Goal: Information Seeking & Learning: Learn about a topic

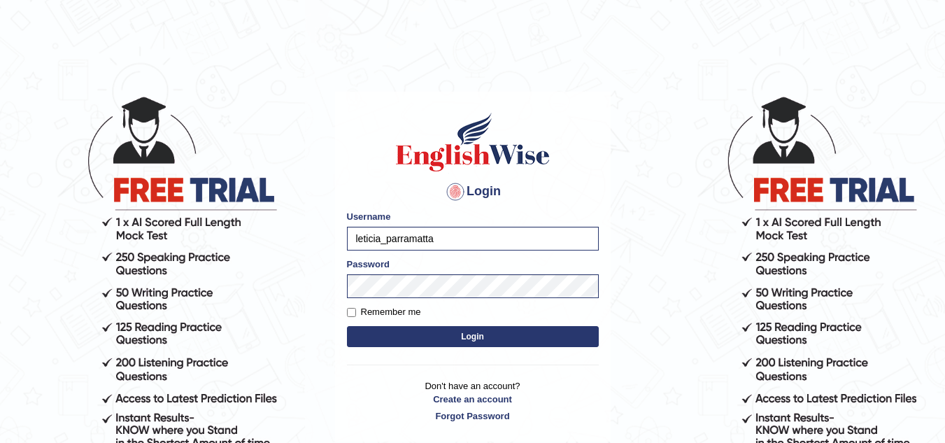
click at [462, 345] on button "Login" at bounding box center [473, 336] width 252 height 21
click at [469, 338] on button "Login" at bounding box center [473, 336] width 252 height 21
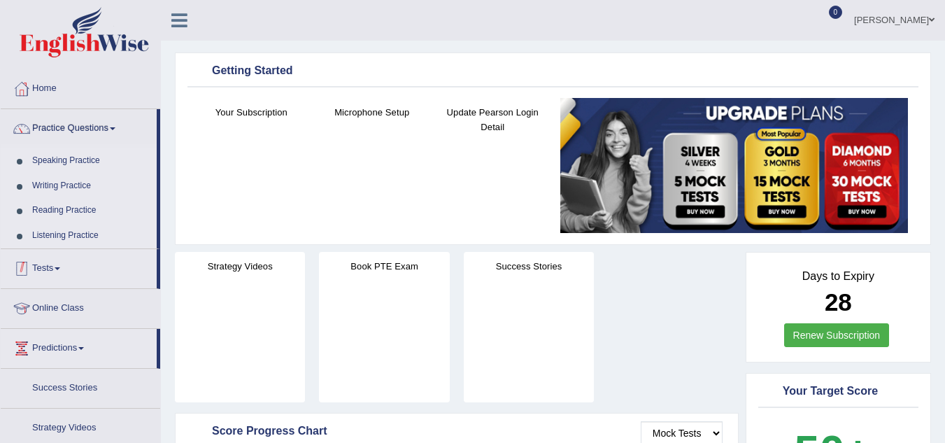
click at [57, 266] on link "Tests" at bounding box center [79, 266] width 156 height 35
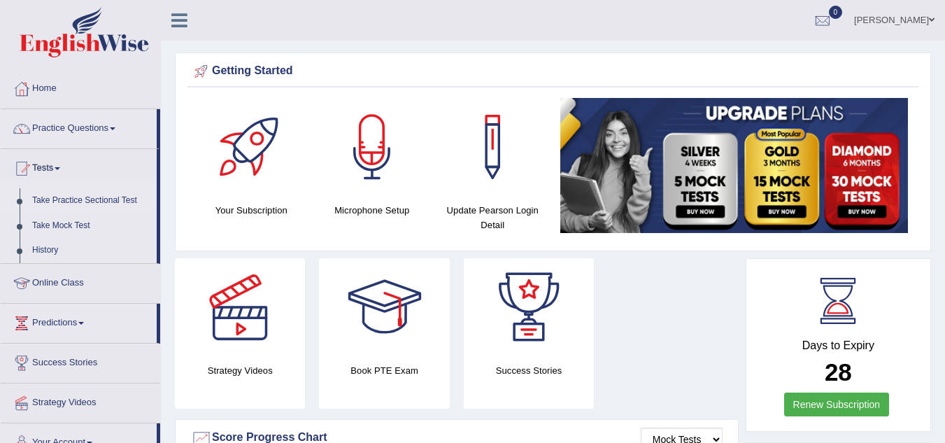
click at [85, 201] on link "Take Practice Sectional Test" at bounding box center [91, 200] width 131 height 25
drag, startPoint x: 85, startPoint y: 201, endPoint x: 117, endPoint y: 193, distance: 33.7
click at [85, 201] on link "Take Practice Sectional Test" at bounding box center [91, 200] width 131 height 25
click at [117, 193] on link "Take Practice Sectional Test" at bounding box center [91, 200] width 131 height 25
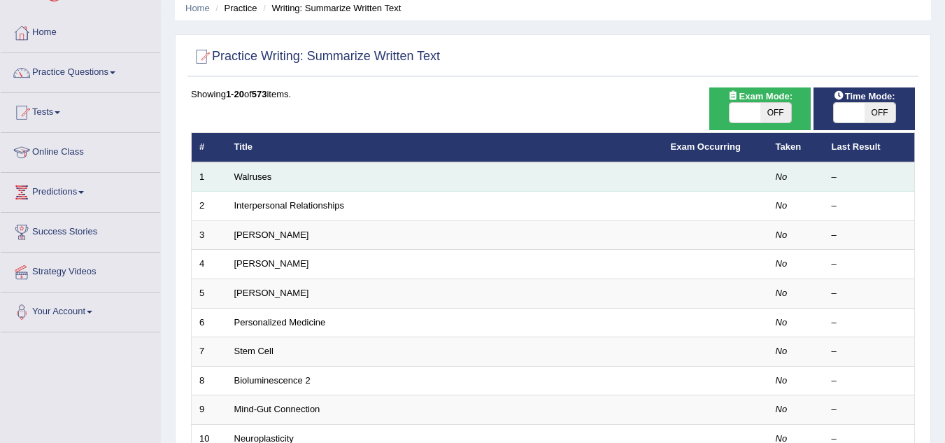
click at [445, 176] on td "Walruses" at bounding box center [445, 176] width 436 height 29
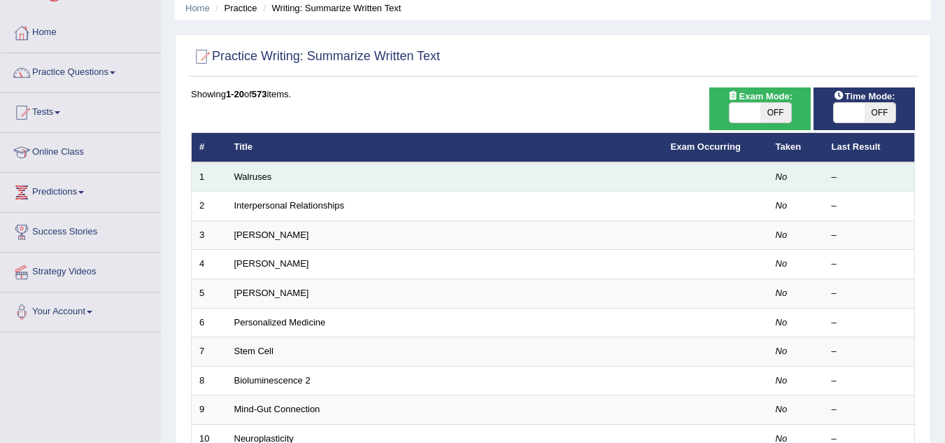
click at [428, 175] on td "Walruses" at bounding box center [445, 176] width 436 height 29
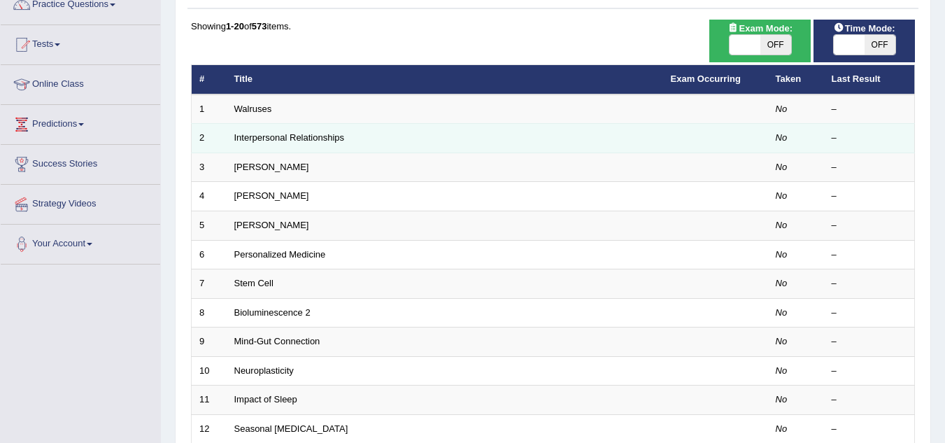
scroll to position [148, 0]
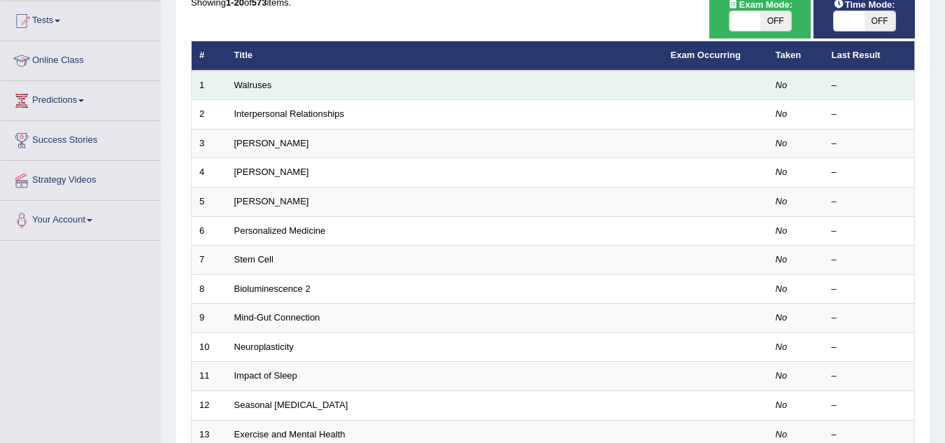
click at [387, 87] on td "Walruses" at bounding box center [445, 85] width 436 height 29
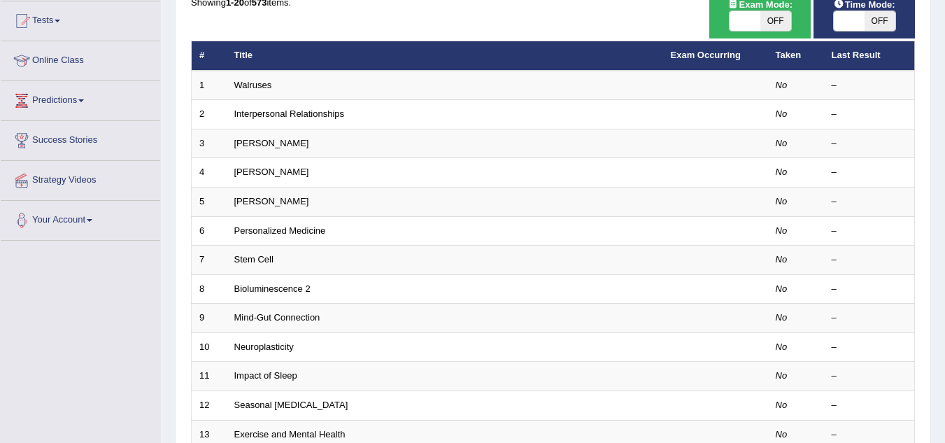
click at [769, 19] on span "OFF" at bounding box center [775, 21] width 31 height 20
checkbox input "true"
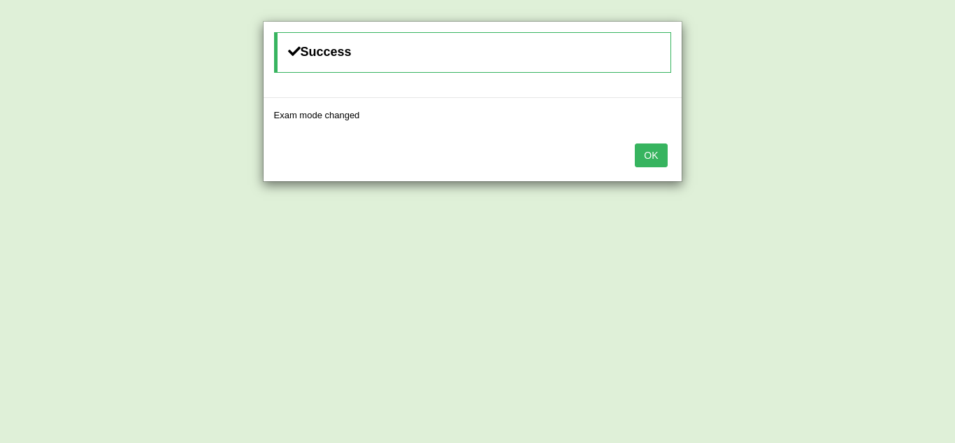
click at [651, 155] on button "OK" at bounding box center [651, 155] width 32 height 24
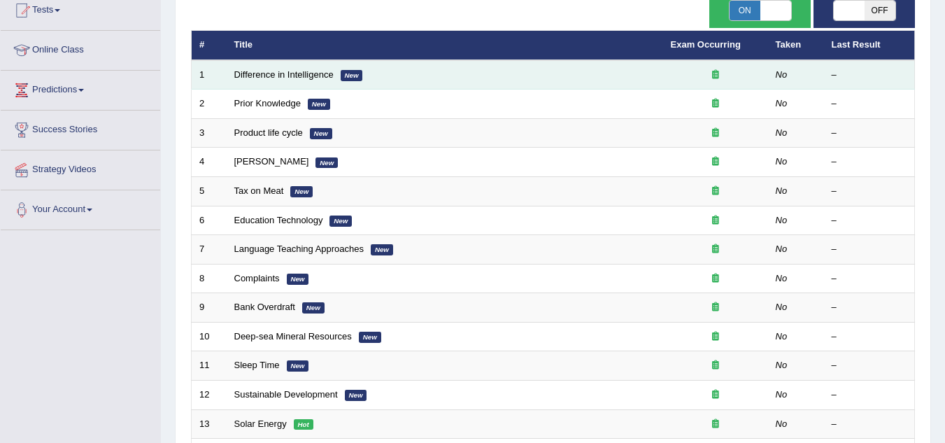
click at [396, 76] on td "Difference in Intelligence New" at bounding box center [445, 74] width 436 height 29
click at [354, 71] on em "New" at bounding box center [351, 75] width 22 height 11
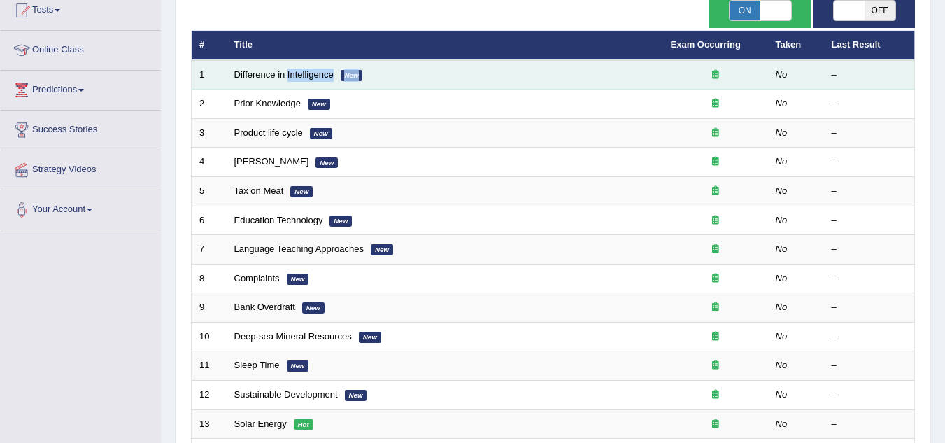
click at [405, 82] on td "Difference in Intelligence New" at bounding box center [445, 74] width 436 height 29
click at [545, 78] on td "Difference in Intelligence New" at bounding box center [445, 74] width 436 height 29
click at [713, 72] on icon at bounding box center [715, 74] width 7 height 9
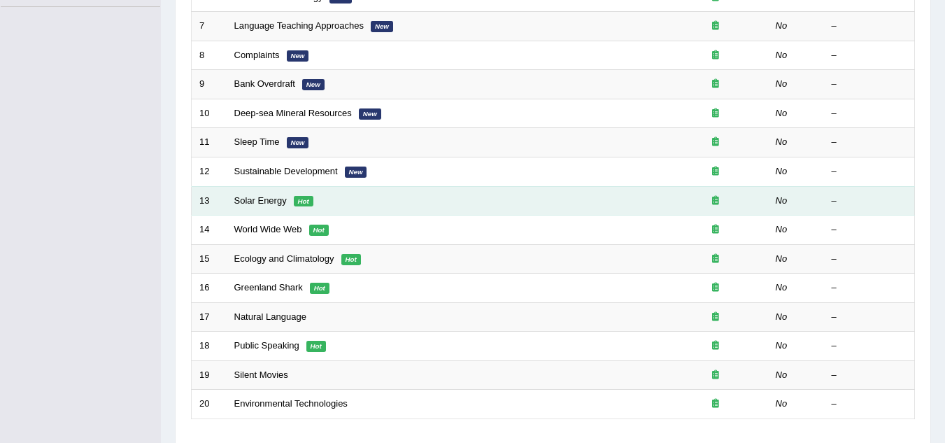
scroll to position [483, 0]
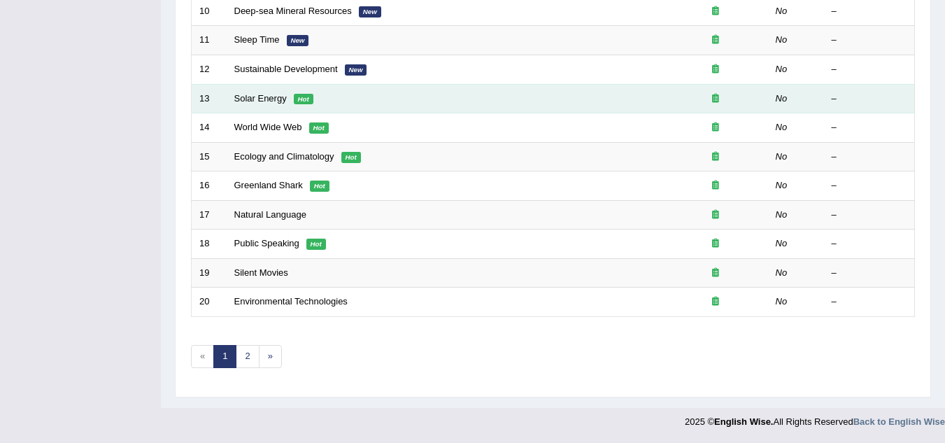
click at [375, 94] on td "Solar Energy Hot" at bounding box center [445, 98] width 436 height 29
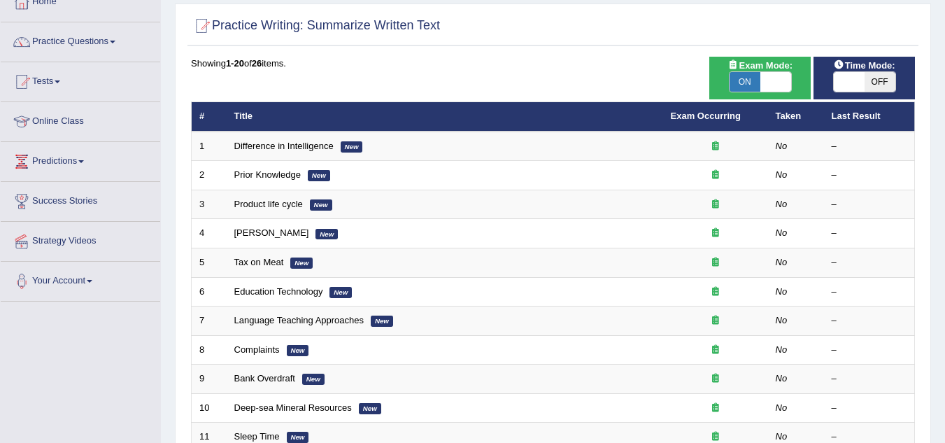
scroll to position [12, 0]
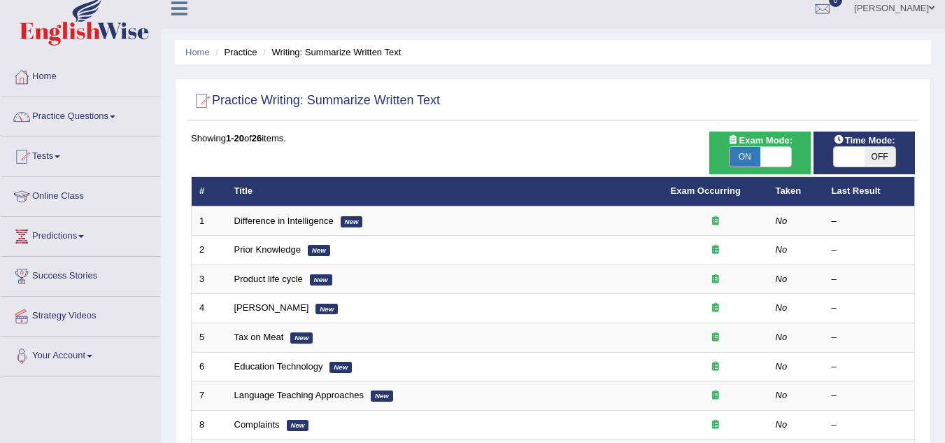
click at [64, 152] on link "Tests" at bounding box center [80, 154] width 159 height 35
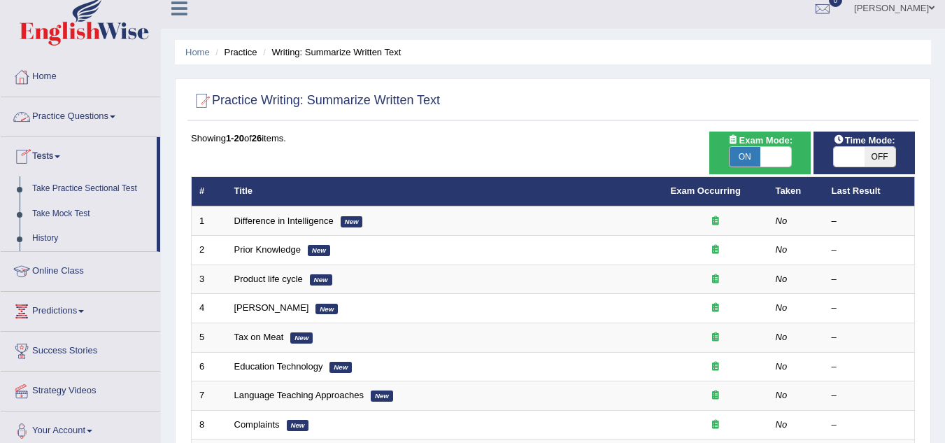
click at [117, 114] on link "Practice Questions" at bounding box center [80, 114] width 159 height 35
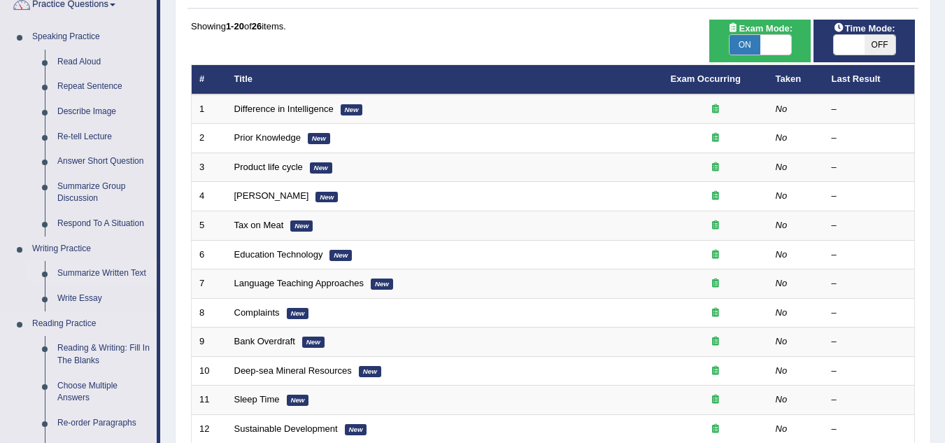
click at [124, 412] on ul "Speaking Practice Read Aloud Repeat Sentence Describe Image Re-tell Lecture Ans…" at bounding box center [79, 397] width 156 height 747
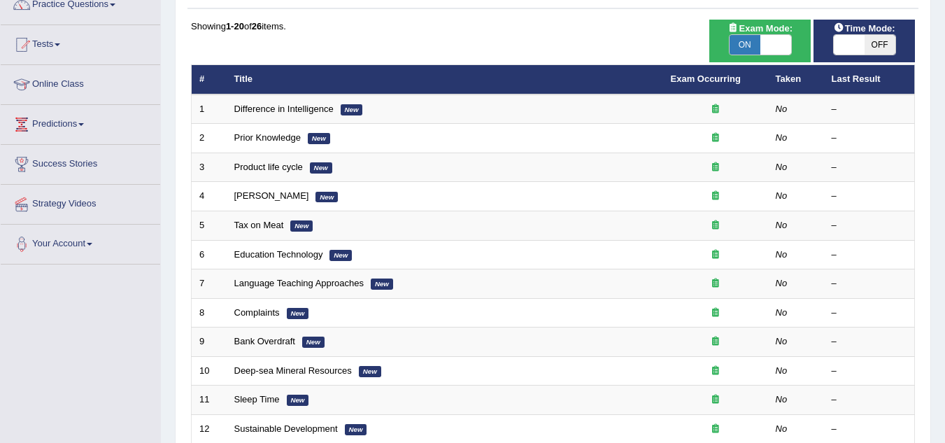
scroll to position [152, 0]
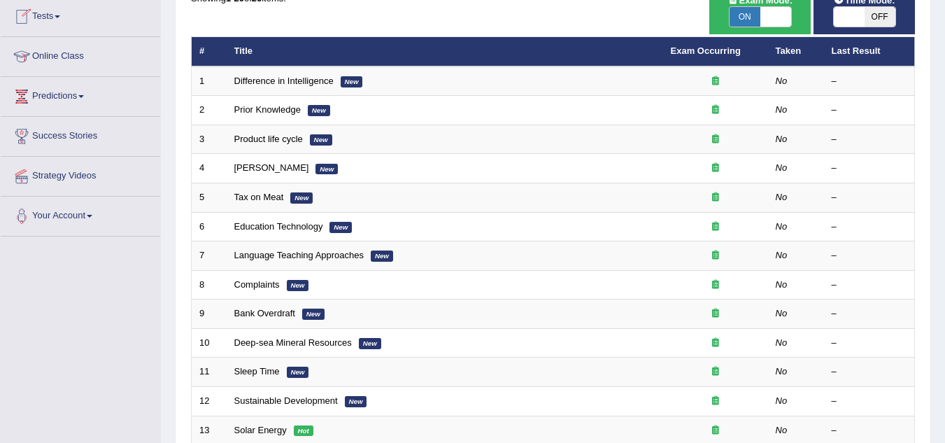
click at [60, 17] on span at bounding box center [58, 16] width 6 height 3
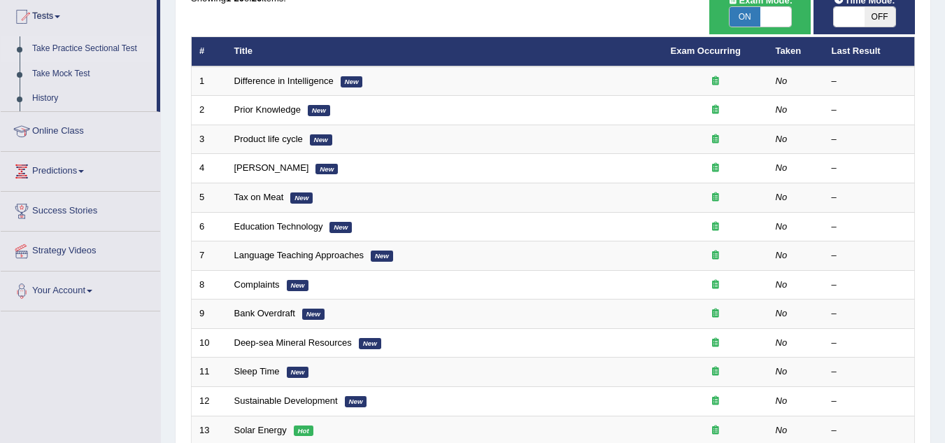
click at [117, 44] on link "Take Practice Sectional Test" at bounding box center [91, 48] width 131 height 25
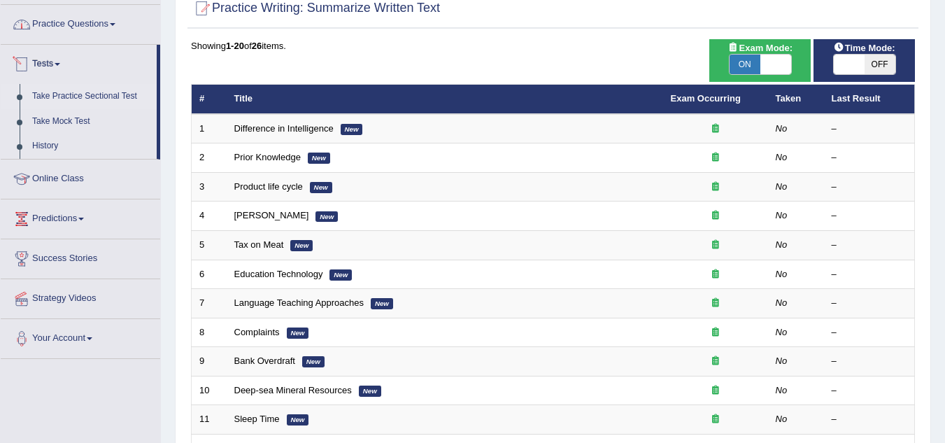
scroll to position [96, 0]
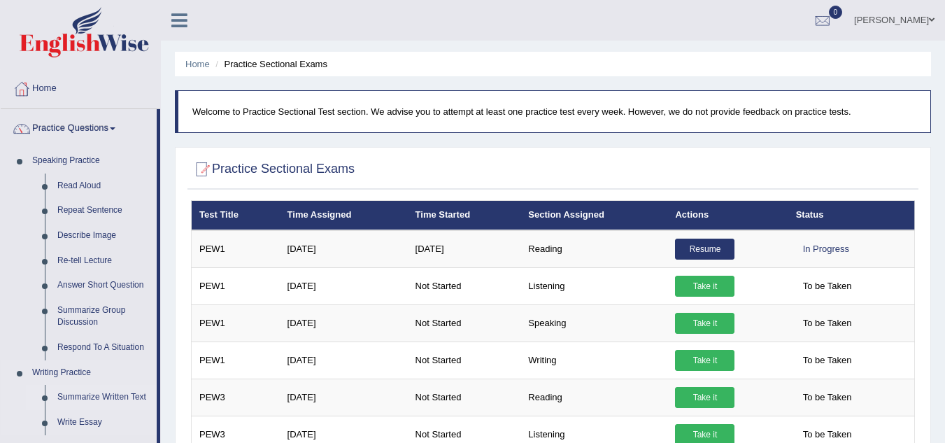
click at [110, 395] on link "Summarize Written Text" at bounding box center [104, 397] width 106 height 25
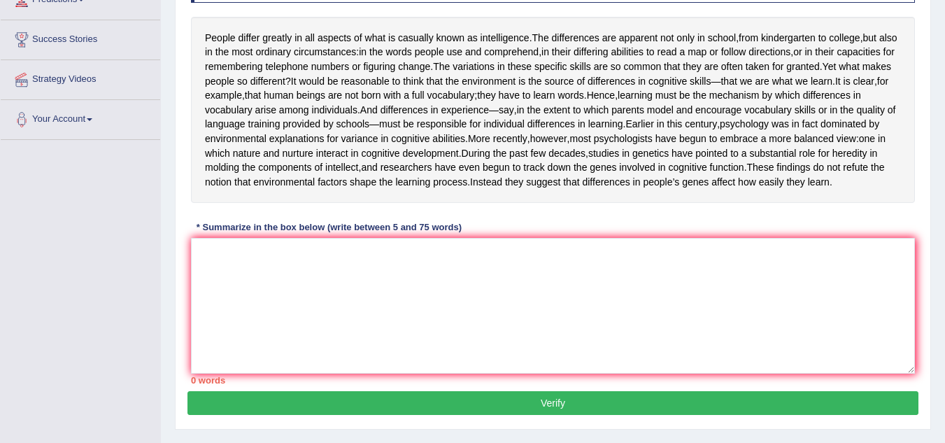
scroll to position [252, 0]
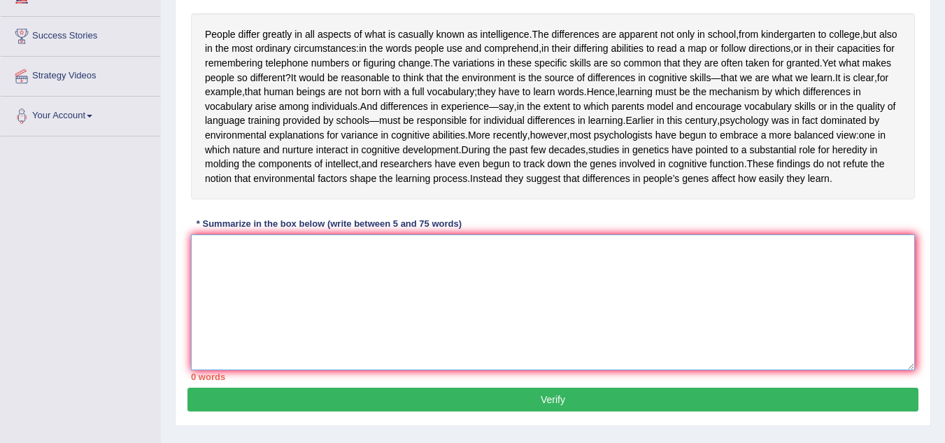
click at [240, 309] on textarea at bounding box center [553, 302] width 724 height 136
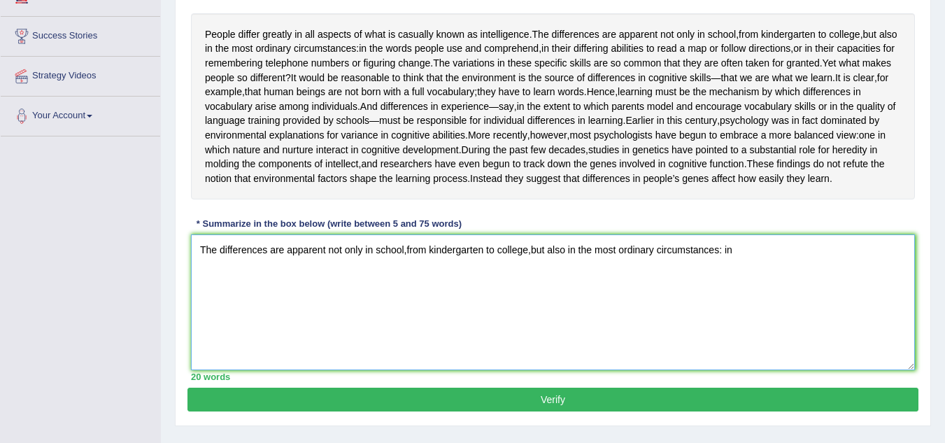
click at [405, 306] on textarea "The differences are apparent not only in school,from kindergarten to college,bu…" at bounding box center [553, 302] width 724 height 136
click at [534, 305] on textarea "The differences are apparent not only in school, from kindergarten to college, …" at bounding box center [553, 302] width 724 height 136
click at [741, 306] on textarea "The differences are apparent not only in school, from kindergarten to college, …" at bounding box center [553, 302] width 724 height 136
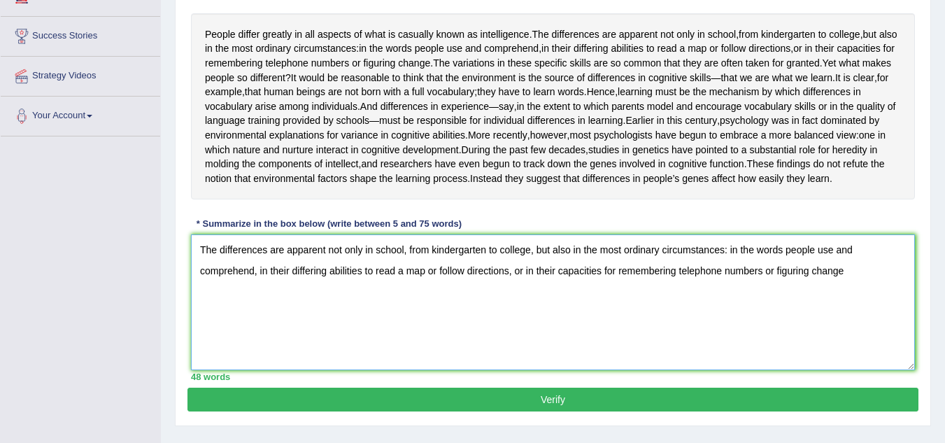
click at [410, 308] on textarea "The differences are apparent not only in school, from kindergarten to college, …" at bounding box center [553, 302] width 724 height 136
click at [855, 335] on textarea "The differences are apparent not only in school, from kindergarten to college, …" at bounding box center [553, 302] width 724 height 136
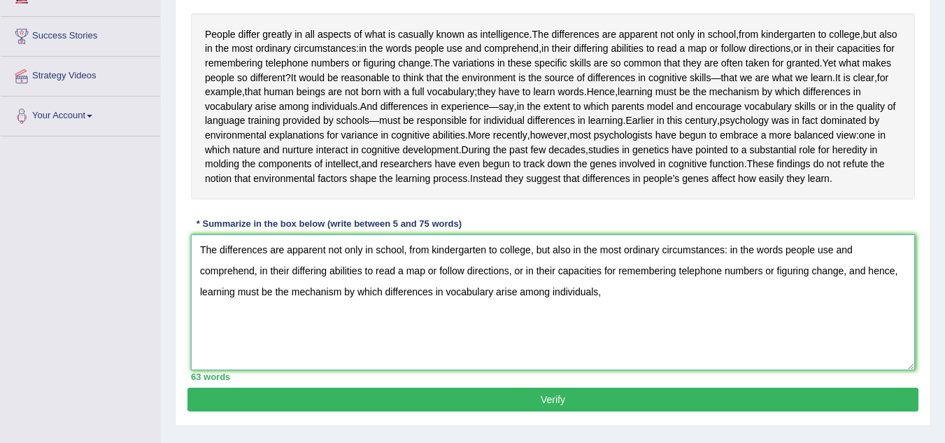
click at [849, 328] on textarea "The differences are apparent not only in school, from kindergarten to college, …" at bounding box center [553, 302] width 724 height 136
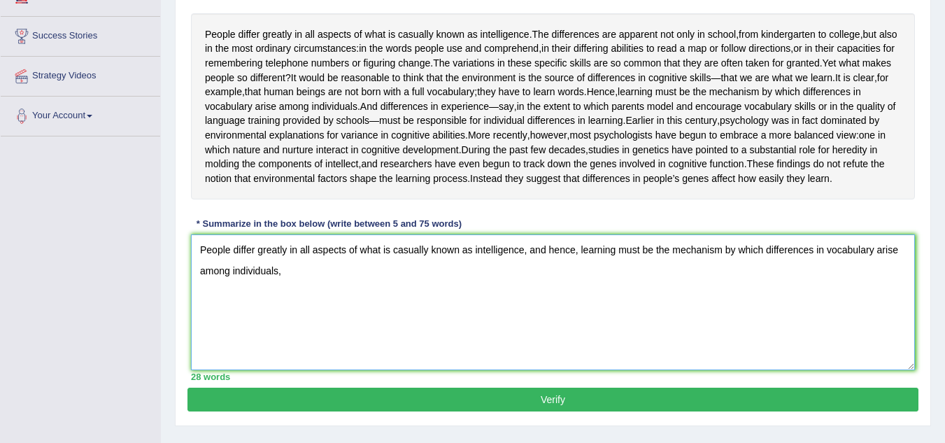
click at [287, 329] on textarea "People differ greatly in all aspects of what is casually known as intelligence,…" at bounding box center [553, 302] width 724 height 136
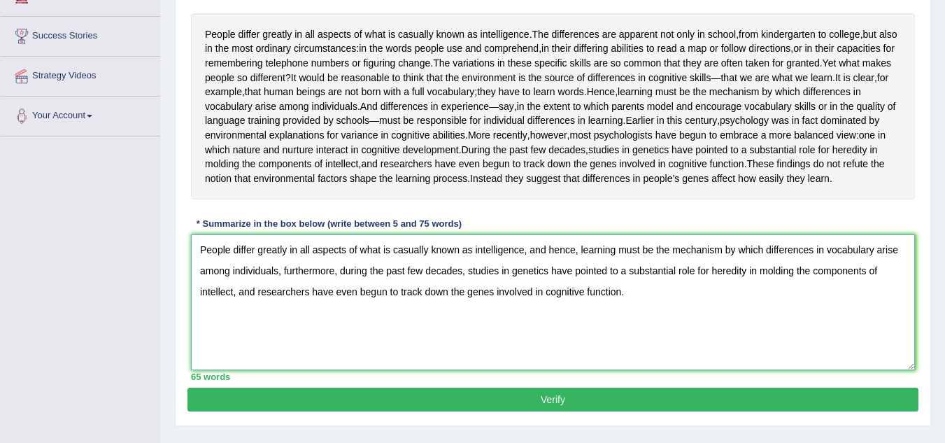
click at [252, 348] on textarea "People differ greatly in all aspects of what is casually known as intelligence,…" at bounding box center [553, 302] width 724 height 136
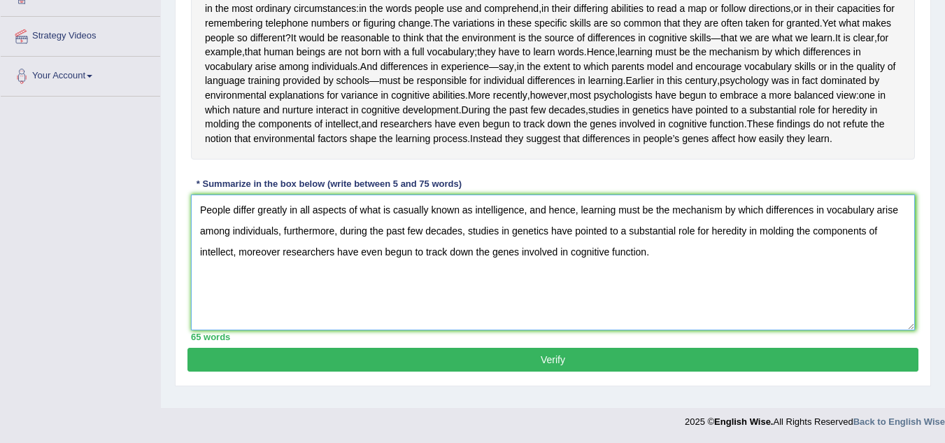
scroll to position [338, 0]
type textarea "People differ greatly in all aspects of what is casually known as intelligence,…"
click at [679, 370] on button "Verify" at bounding box center [552, 359] width 731 height 24
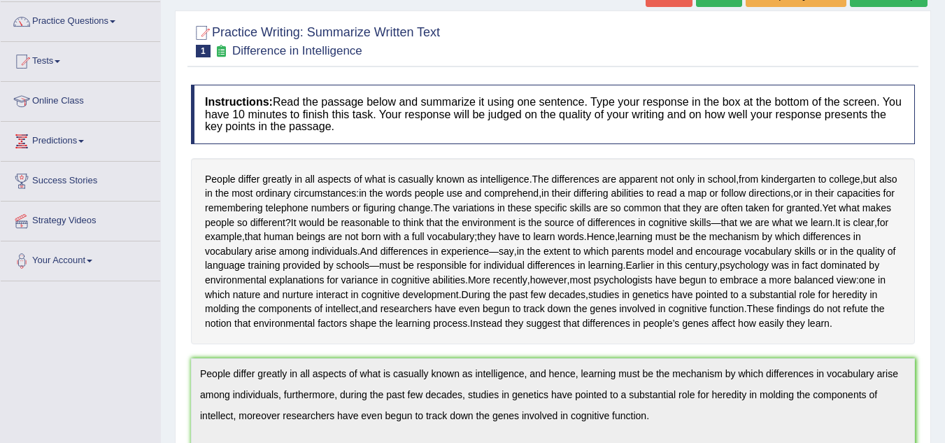
scroll to position [106, 0]
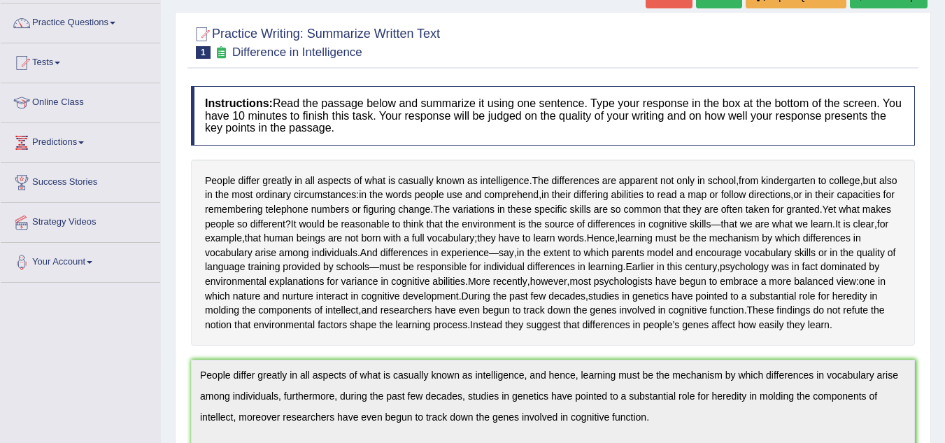
click at [894, 161] on div "People differ greatly in all aspects of what is casually known as intelligence …" at bounding box center [553, 252] width 724 height 187
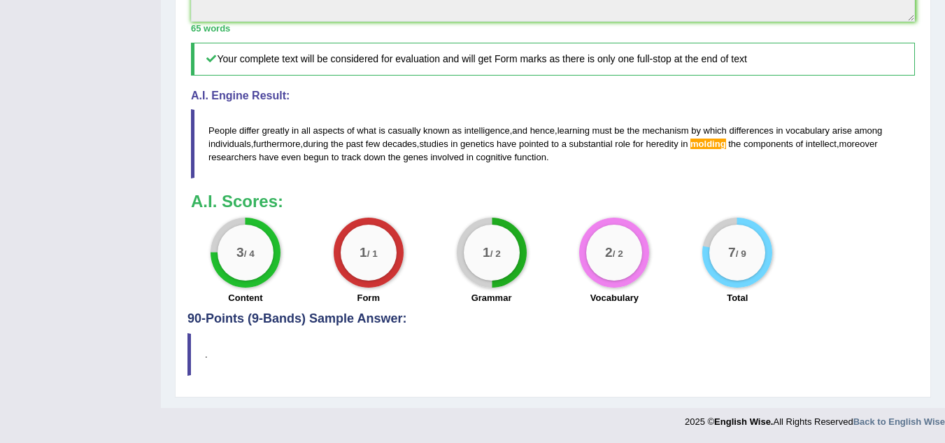
scroll to position [559, 0]
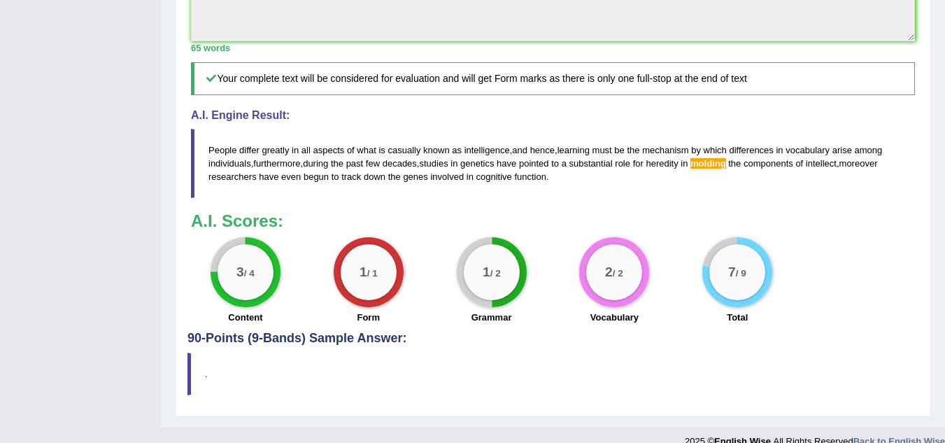
click at [907, 193] on blockquote "People differ greatly in all aspects of what is casually known as intelligence …" at bounding box center [553, 163] width 724 height 69
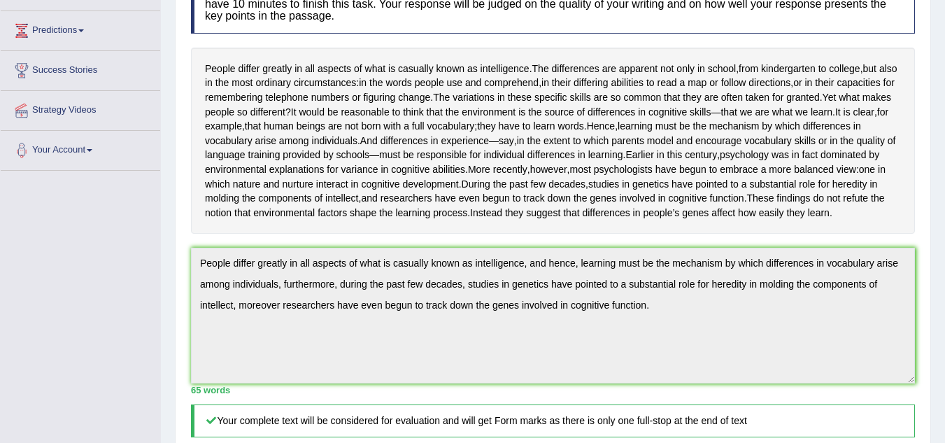
scroll to position [245, 0]
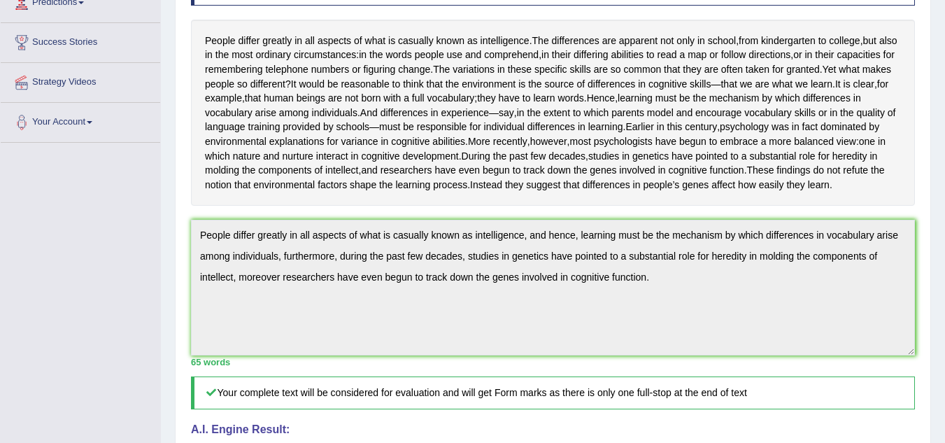
click at [722, 206] on div "People differ greatly in all aspects of what is casually known as intelligence …" at bounding box center [553, 113] width 724 height 187
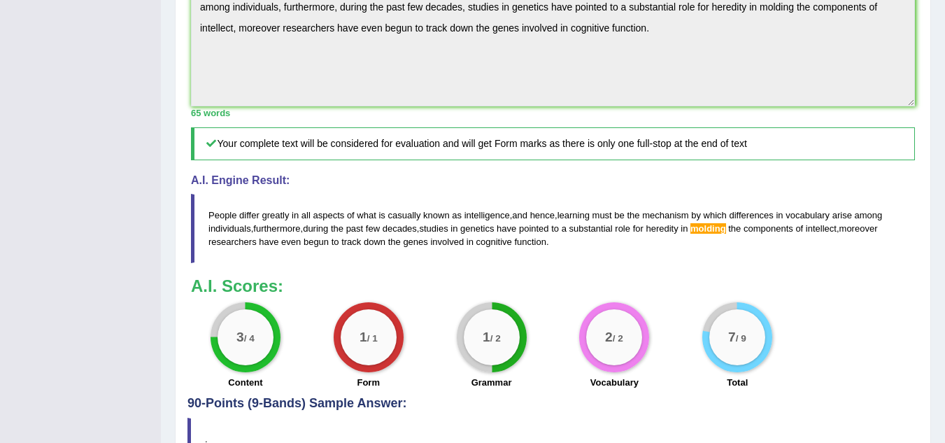
scroll to position [497, 0]
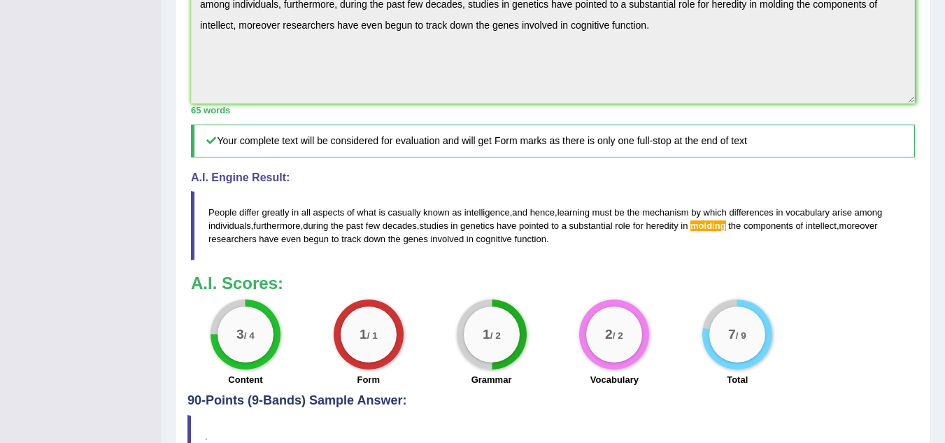
click at [907, 253] on blockquote "People differ greatly in all aspects of what is casually known as intelligence …" at bounding box center [553, 225] width 724 height 69
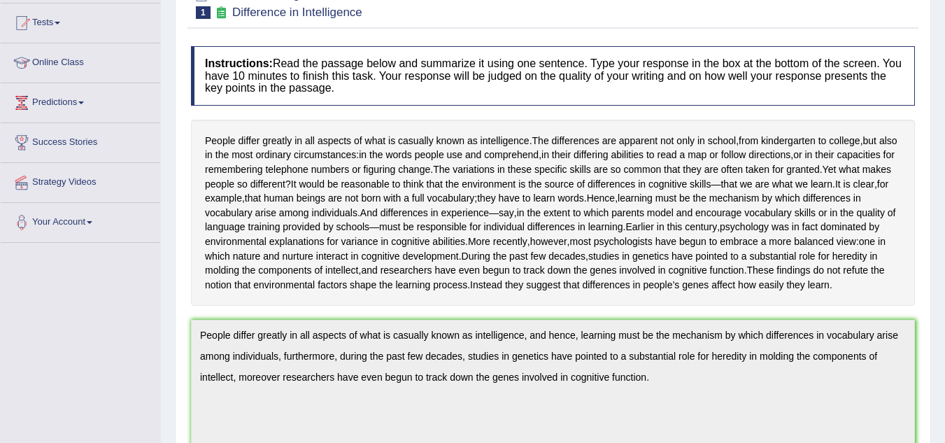
scroll to position [22, 0]
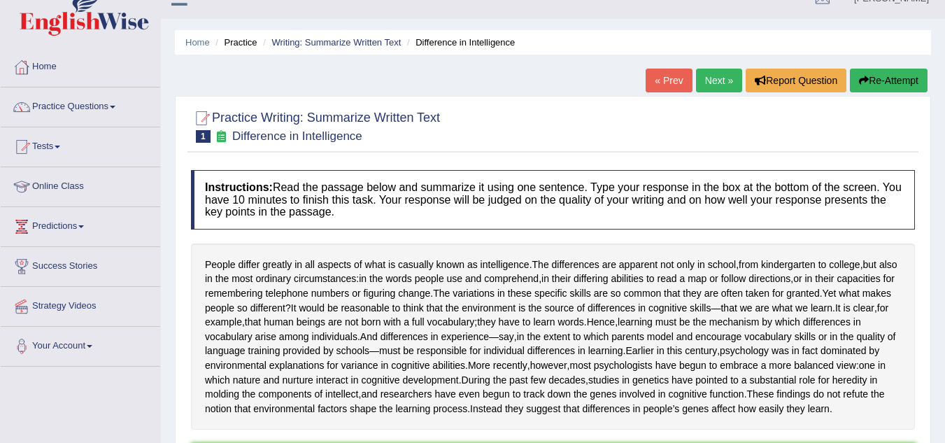
click at [886, 78] on button "Re-Attempt" at bounding box center [888, 81] width 78 height 24
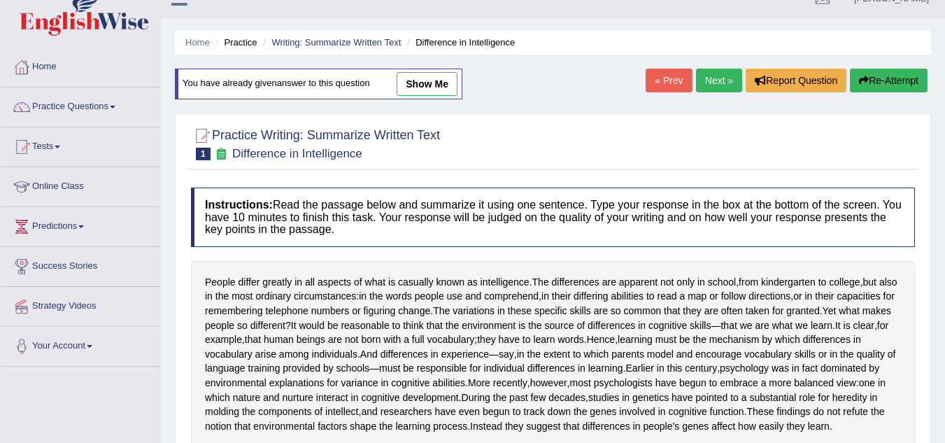
click at [886, 78] on button "Re-Attempt" at bounding box center [888, 81] width 78 height 24
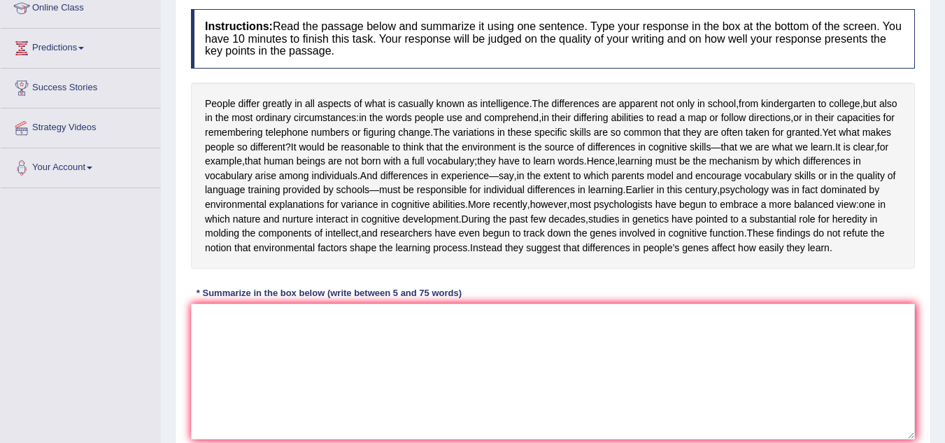
scroll to position [188, 0]
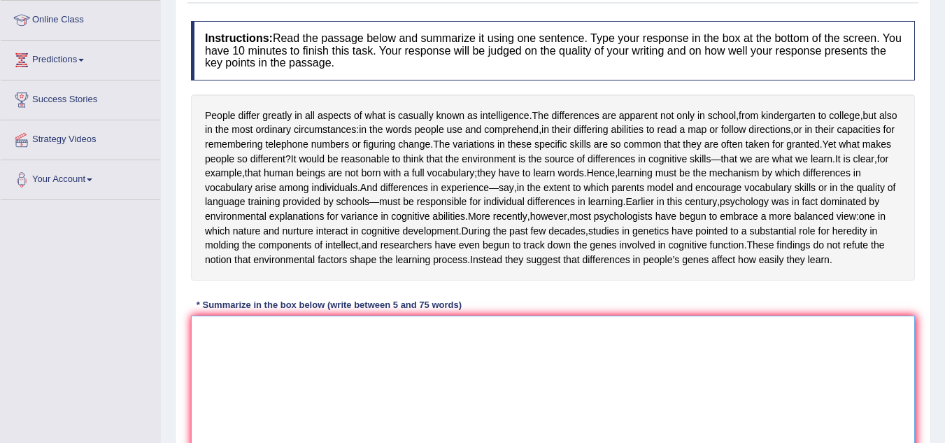
click at [206, 385] on textarea at bounding box center [553, 383] width 724 height 136
click at [273, 398] on textarea at bounding box center [553, 383] width 724 height 136
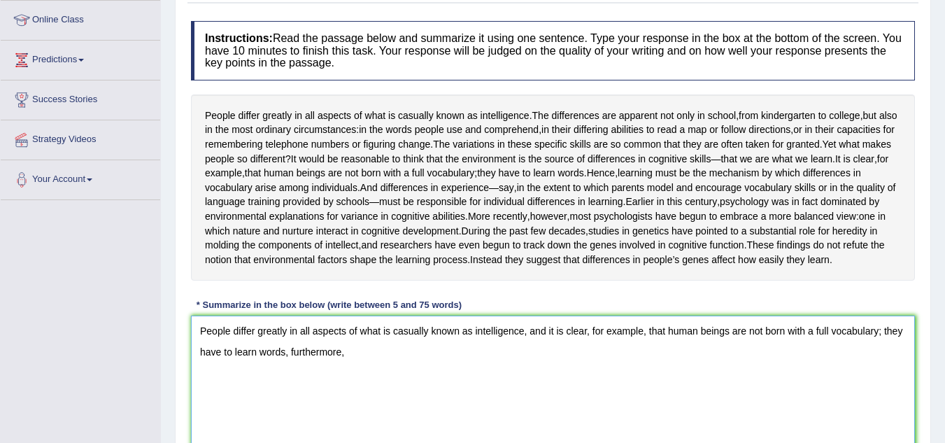
click at [416, 413] on textarea "People differ greatly in all aspects of what is casually known as intelligence,…" at bounding box center [553, 383] width 724 height 136
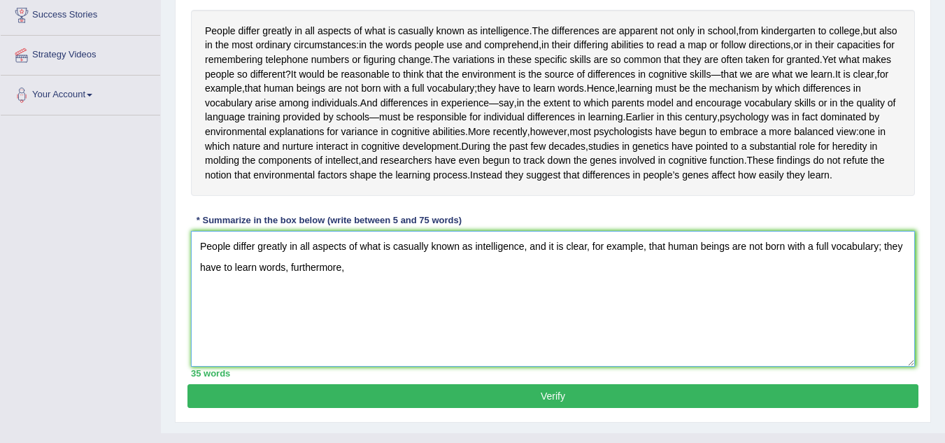
scroll to position [281, 0]
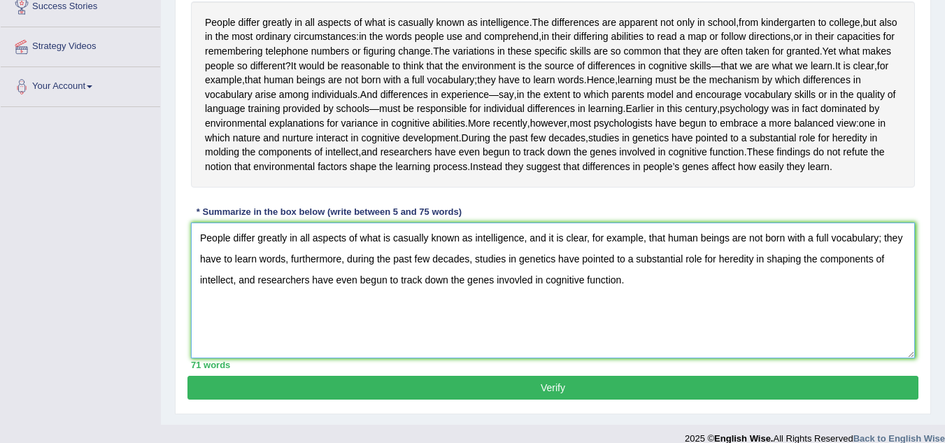
click at [254, 335] on textarea "People differ greatly in all aspects of what is casually known as intelligence,…" at bounding box center [553, 290] width 724 height 136
click at [670, 336] on textarea "People differ greatly in all aspects of what is casually known as intelligence,…" at bounding box center [553, 290] width 724 height 136
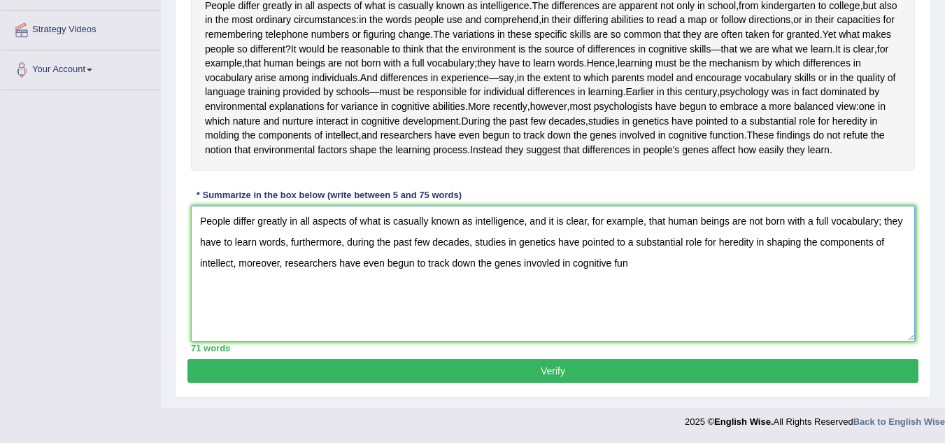
scroll to position [356, 0]
type textarea "People differ greatly in all aspects of what is casually known as intelligence,…"
click at [569, 366] on button "Verify" at bounding box center [552, 371] width 731 height 24
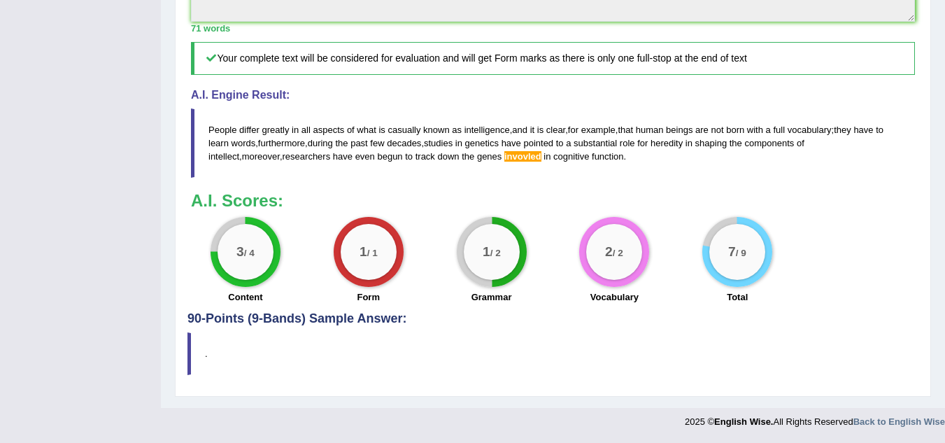
scroll to position [644, 0]
click at [873, 207] on h3 "A.I. Scores:" at bounding box center [553, 201] width 724 height 18
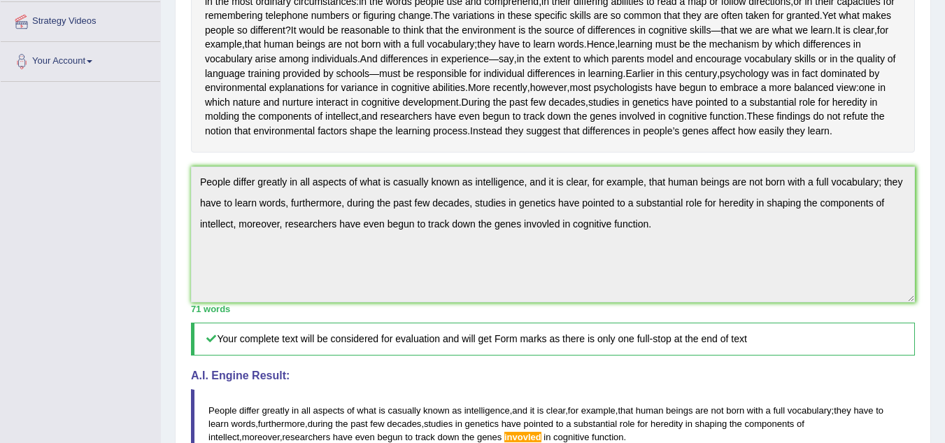
scroll to position [308, 0]
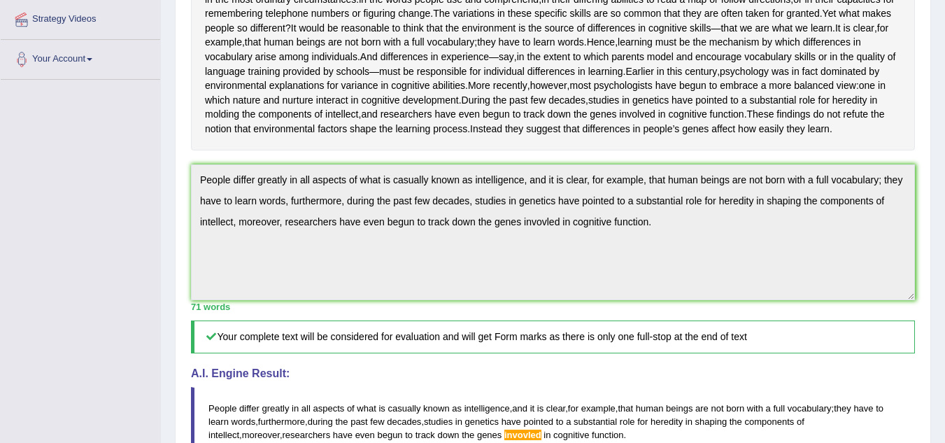
click at [788, 380] on h4 "A.I. Engine Result:" at bounding box center [553, 373] width 724 height 13
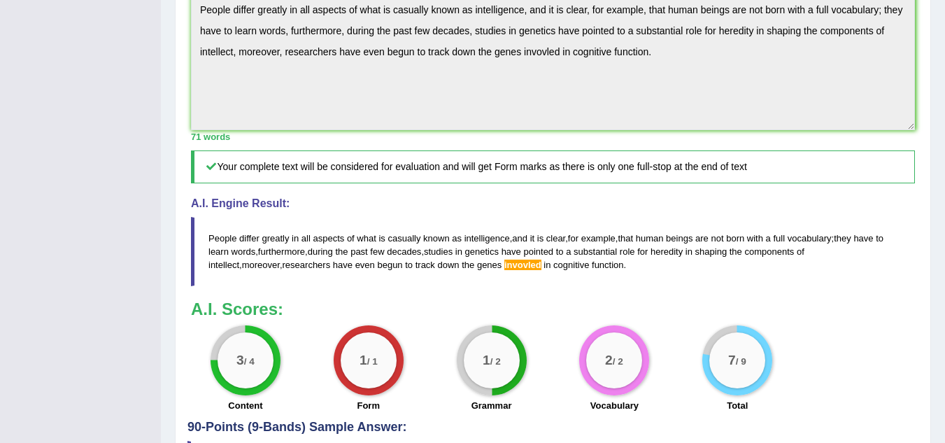
scroll to position [476, 0]
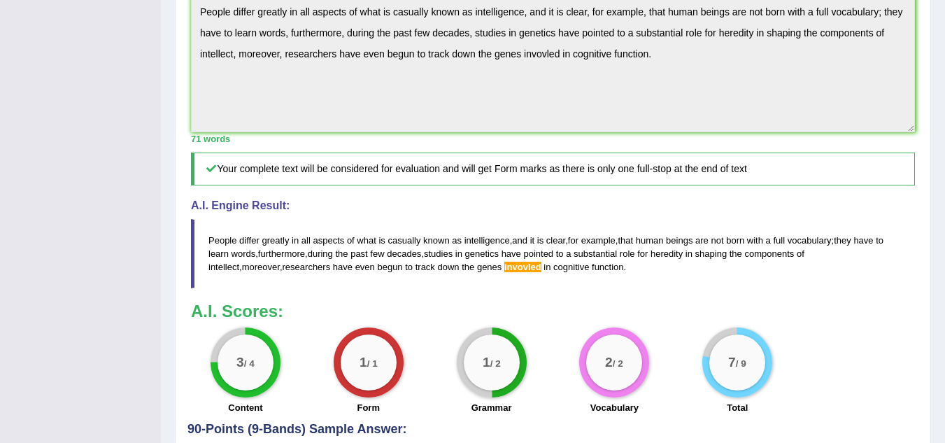
click at [896, 269] on div "A.I. Engine Result: People differ greatly in all aspects of what is casually kn…" at bounding box center [553, 243] width 724 height 89
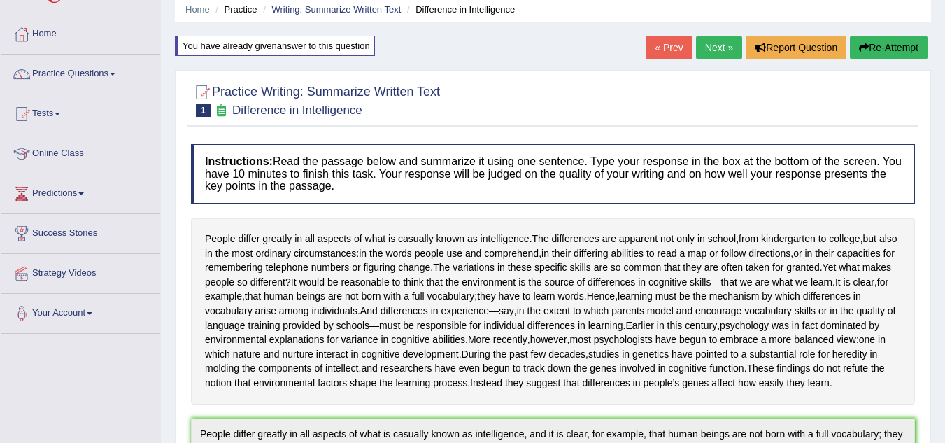
scroll to position [0, 0]
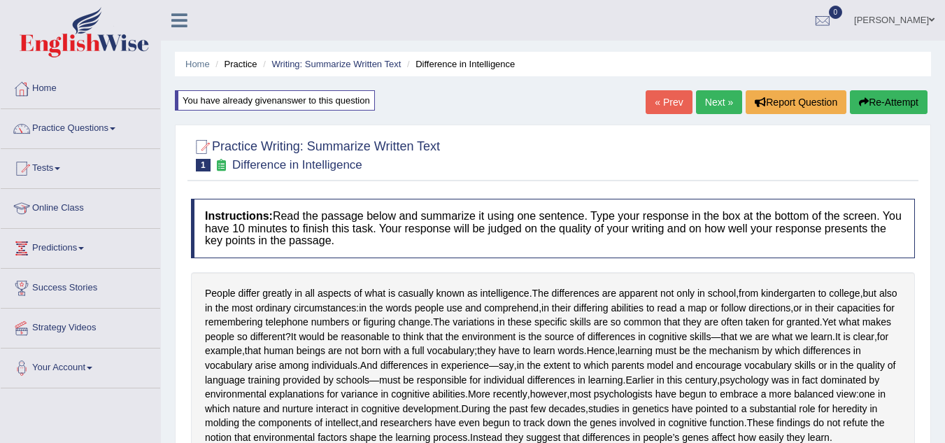
click at [709, 95] on link "Next »" at bounding box center [719, 102] width 46 height 24
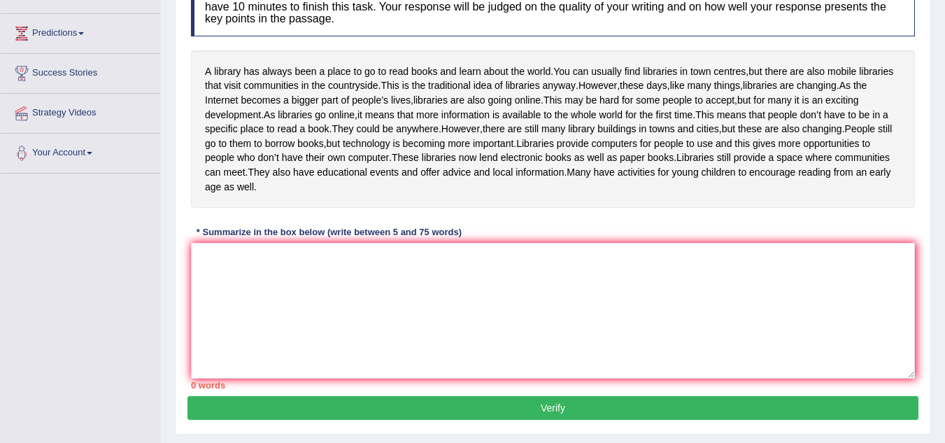
scroll to position [196, 0]
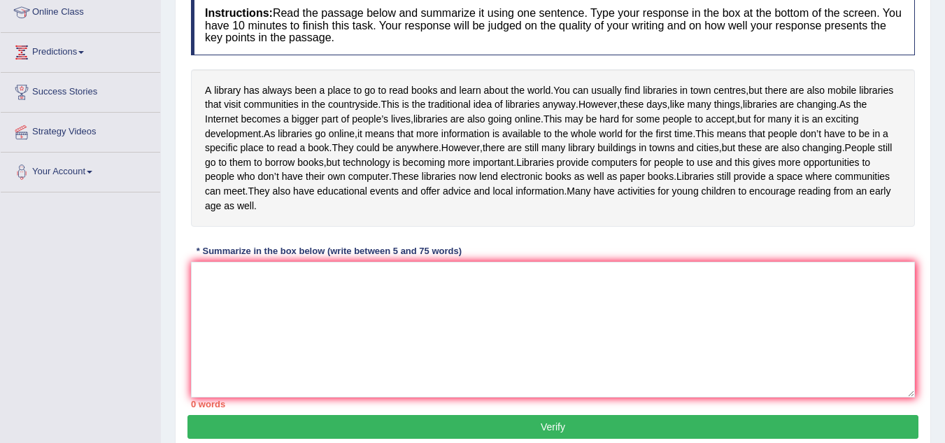
click at [924, 274] on div "Practice Writing: Summarize Written Text 2 A library Instructions: Read the pas…" at bounding box center [553, 187] width 756 height 531
click at [234, 317] on textarea at bounding box center [553, 329] width 724 height 136
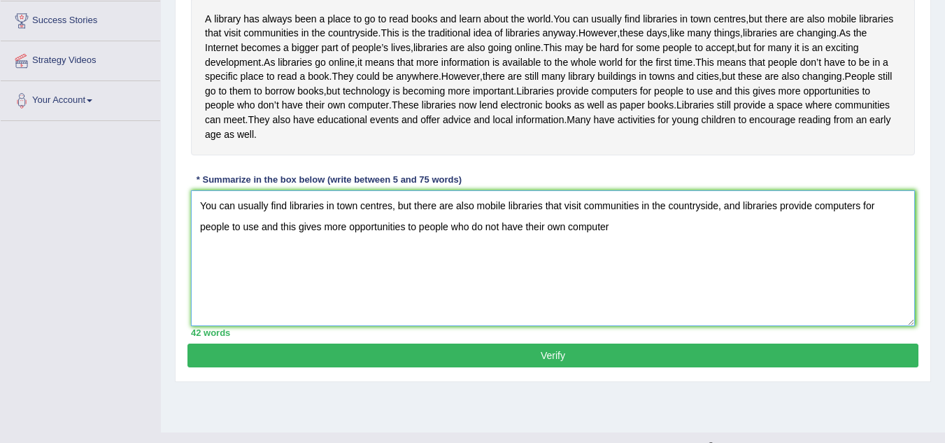
scroll to position [280, 0]
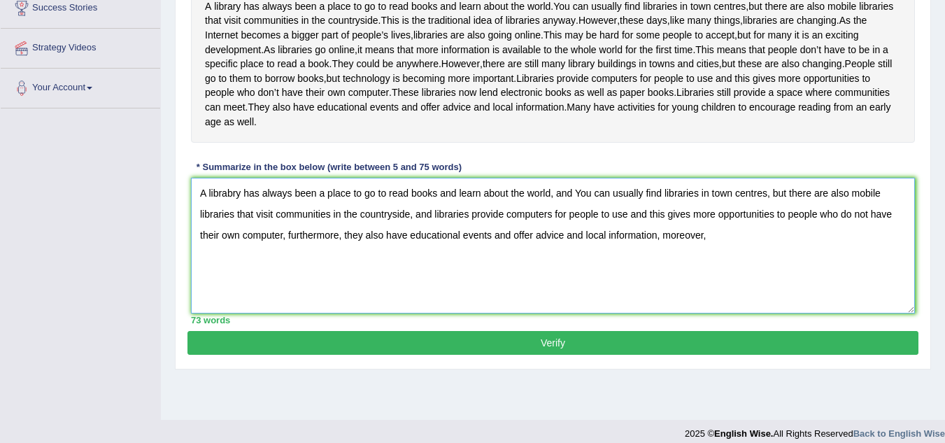
click at [580, 236] on textarea "A librabry has always been a place to go to read books and learn about the worl…" at bounding box center [553, 246] width 724 height 136
click at [431, 256] on textarea "A librabry has always been a place to go to read books and learn about the worl…" at bounding box center [553, 246] width 724 height 136
click at [340, 278] on textarea "A librabry has always been a place to go to read books and learn about the worl…" at bounding box center [553, 246] width 724 height 136
click at [333, 277] on textarea "A librabry has always been a place to go to read books and learn about the worl…" at bounding box center [553, 246] width 724 height 136
click at [722, 279] on textarea "A librabry has always been a place to go to read books and learn about the worl…" at bounding box center [553, 246] width 724 height 136
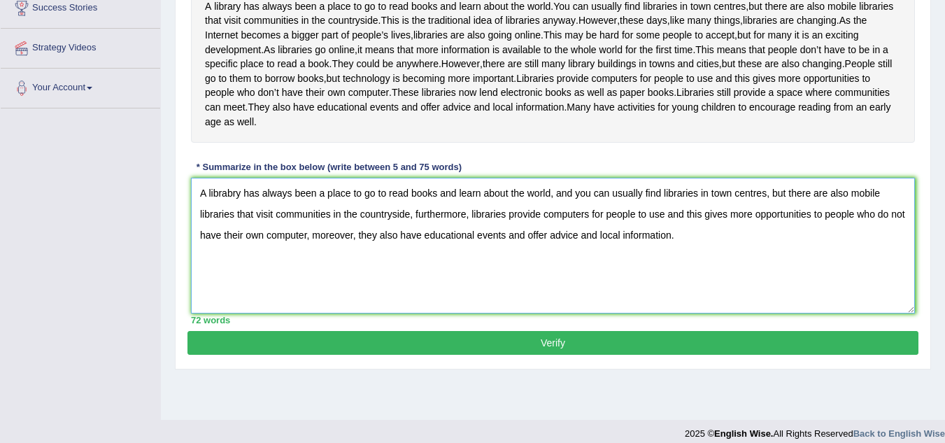
type textarea "A librabry has always been a place to go to read books and learn about the worl…"
click at [569, 354] on button "Verify" at bounding box center [552, 343] width 731 height 24
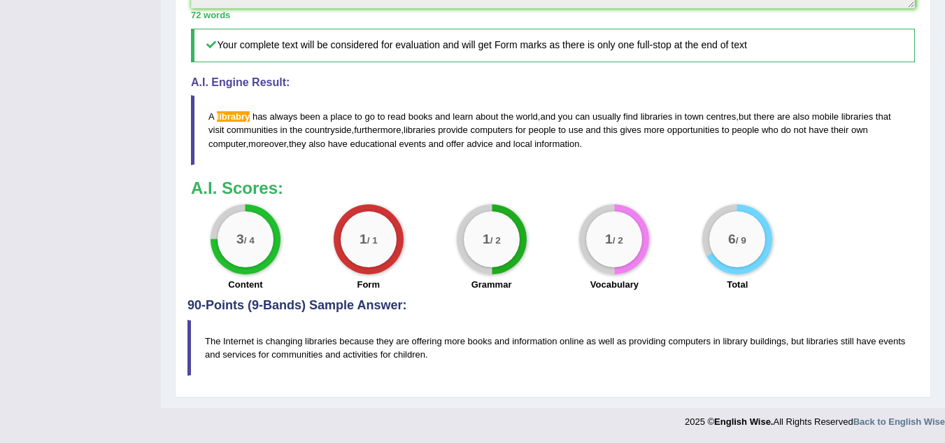
scroll to position [607, 0]
click at [880, 232] on div "3 / 4 Content 1 / 1 Form 1 / 2 Grammar 1 / 2 Vocabulary 6 / 9 Total" at bounding box center [553, 249] width 738 height 90
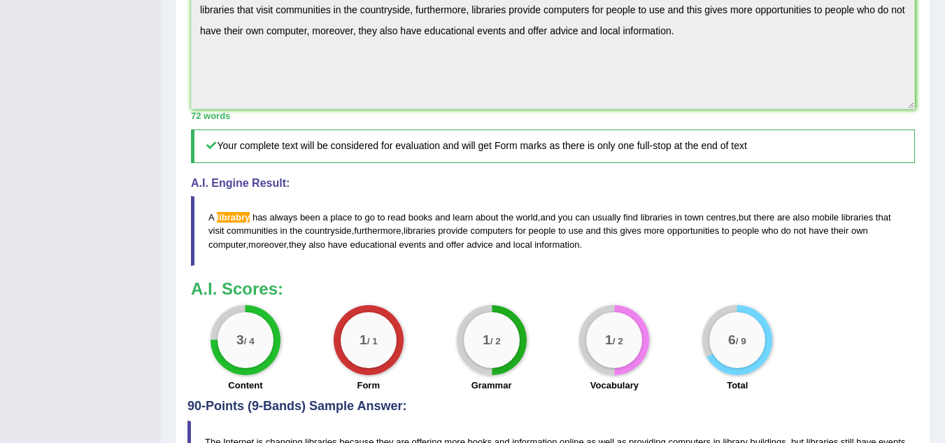
scroll to position [467, 0]
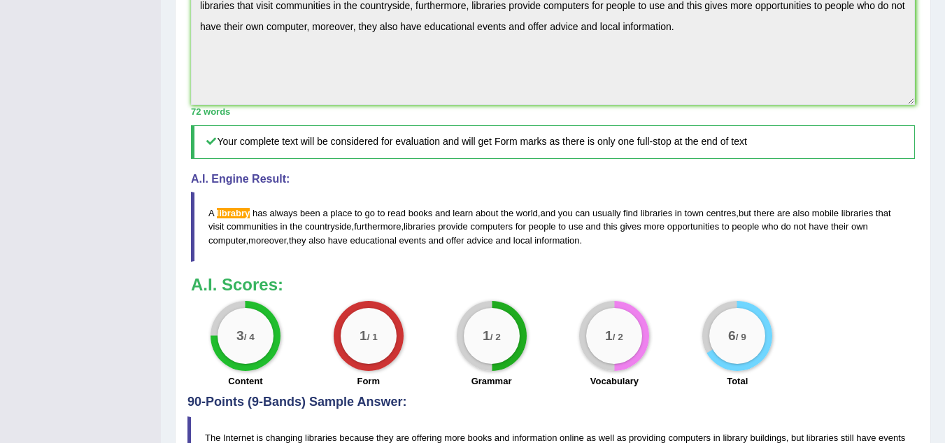
click at [897, 261] on blockquote "A librabry has always been a place to go to read books and learn about the worl…" at bounding box center [553, 226] width 724 height 69
click at [941, 194] on div "Home Practice Writing: Summarize Written Text A library « Prev Next » Report Qu…" at bounding box center [553, 18] width 784 height 971
click at [938, 185] on div "Home Practice Writing: Summarize Written Text A library « Prev Next » Report Qu…" at bounding box center [553, 18] width 784 height 971
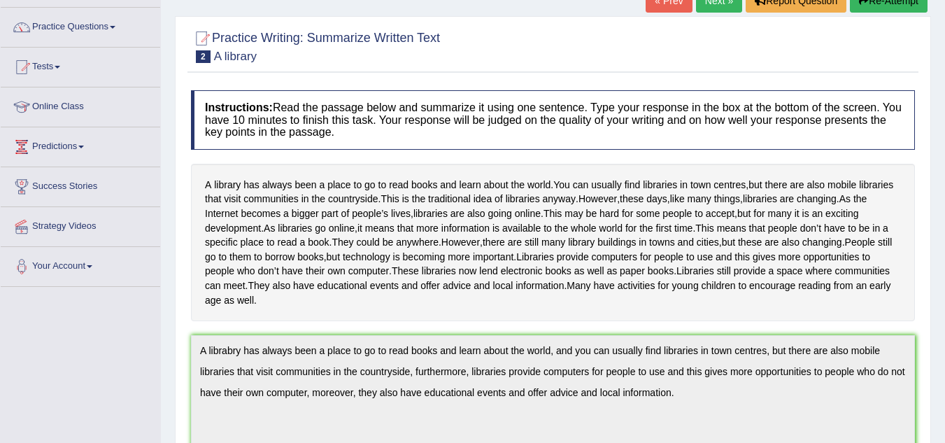
scroll to position [0, 0]
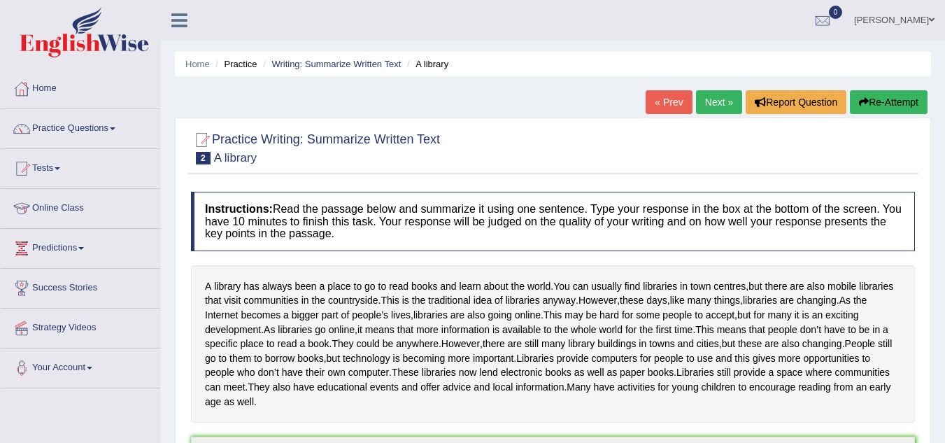
click at [717, 98] on link "Next »" at bounding box center [719, 102] width 46 height 24
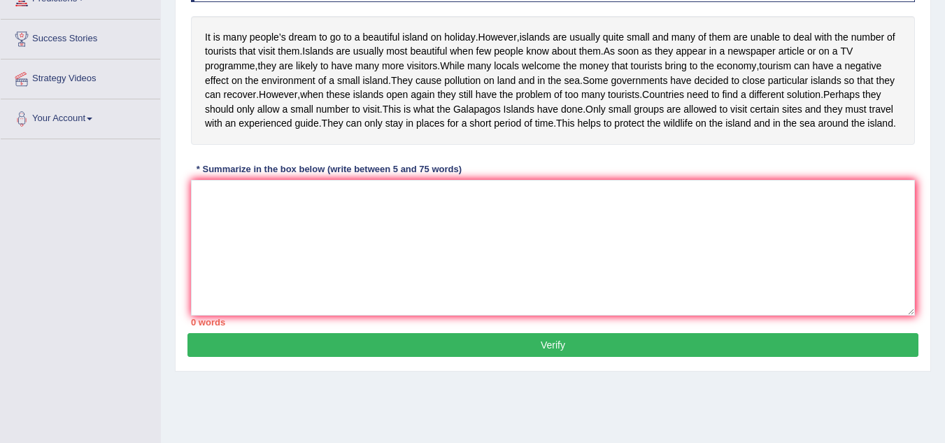
scroll to position [252, 0]
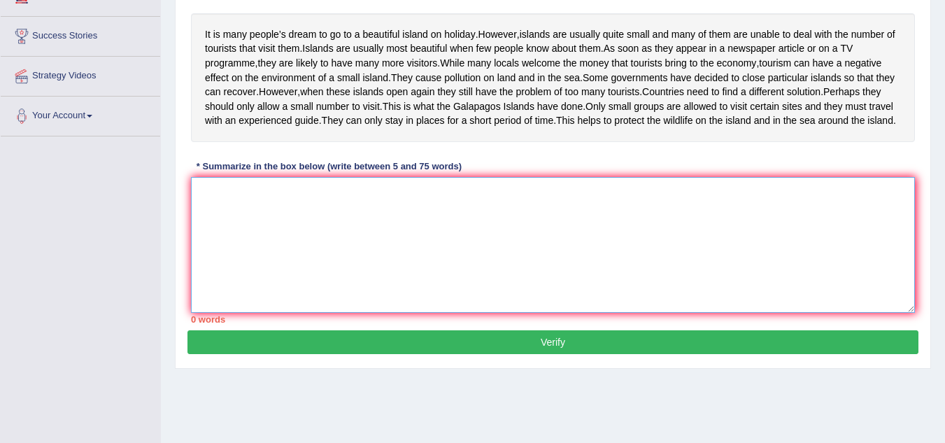
click at [272, 284] on textarea at bounding box center [553, 245] width 724 height 136
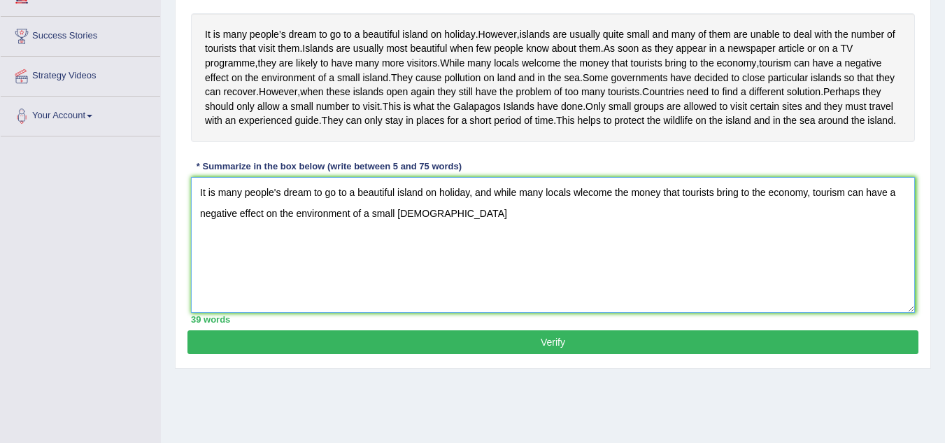
click at [426, 297] on textarea "It is many people's dream to go to a beautiful island on holiday, and while man…" at bounding box center [553, 245] width 724 height 136
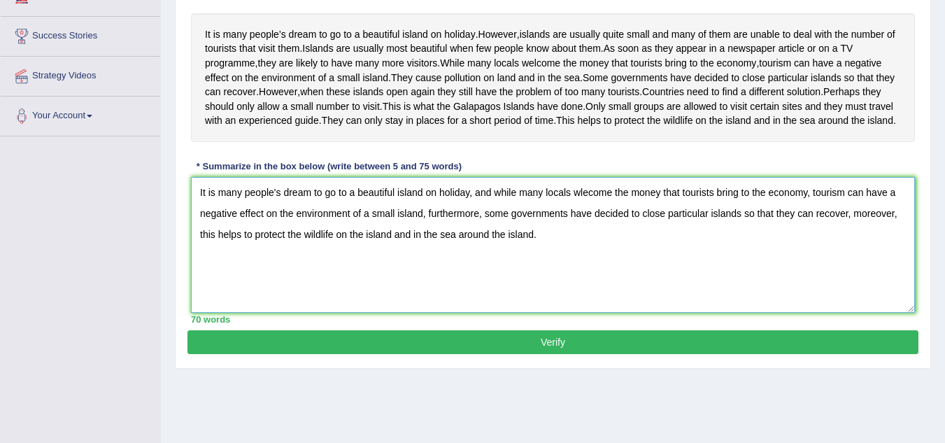
click at [588, 280] on textarea "It is many people's dream to go to a beautiful island on holiday, and while man…" at bounding box center [553, 245] width 724 height 136
type textarea "It is many people's dream to go to a beautiful island on holiday, and while man…"
click at [562, 354] on button "Verify" at bounding box center [552, 342] width 731 height 24
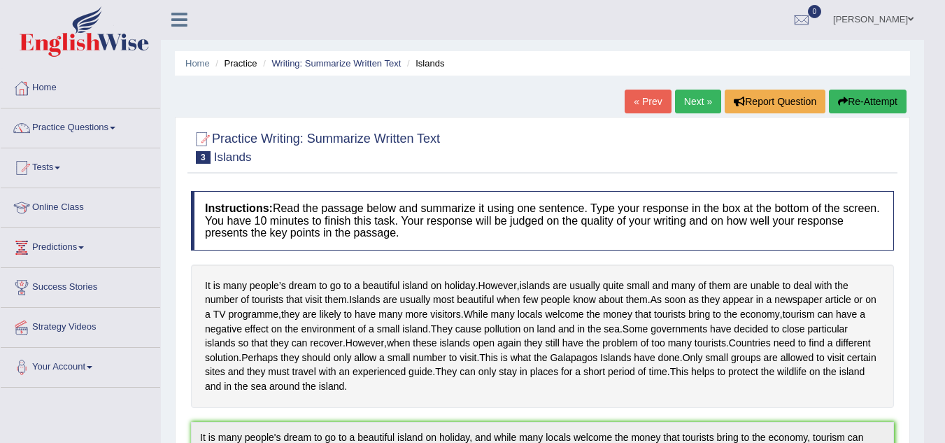
scroll to position [0, 0]
click at [691, 104] on link "Next »" at bounding box center [698, 102] width 46 height 24
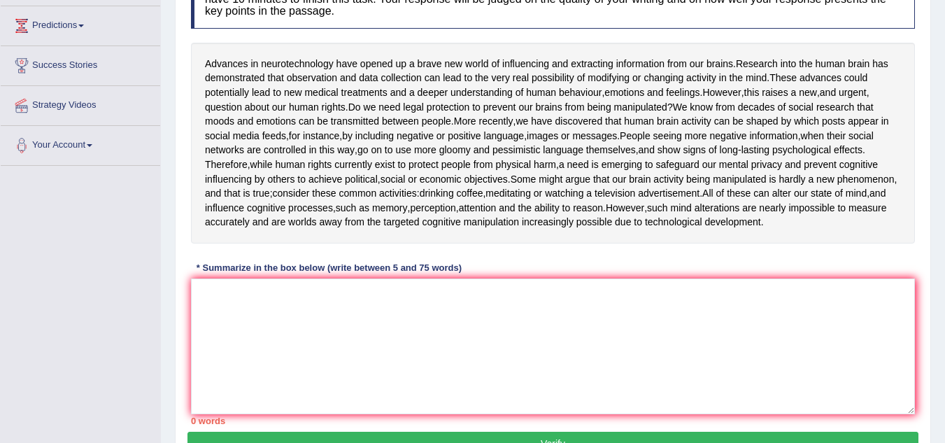
scroll to position [224, 0]
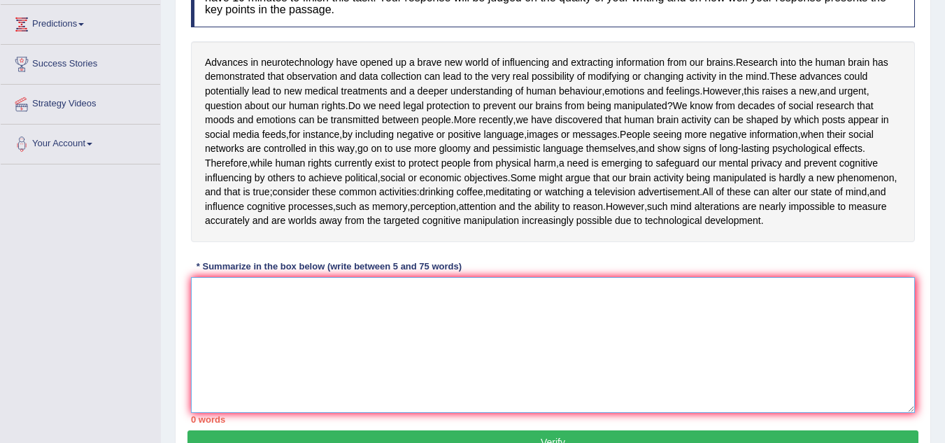
click at [210, 345] on textarea at bounding box center [553, 345] width 724 height 136
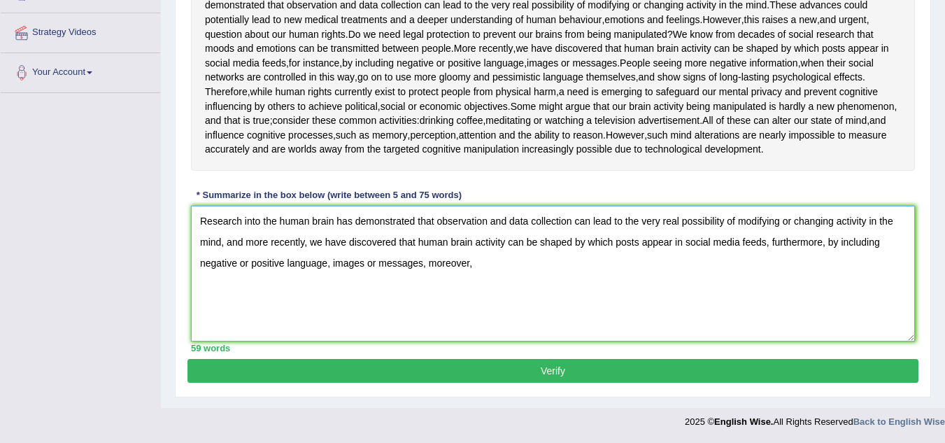
scroll to position [336, 0]
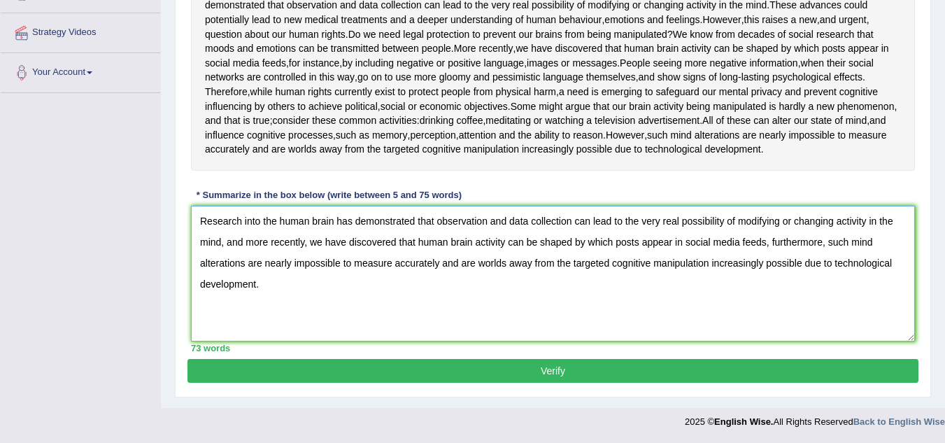
type textarea "Research into the human brain has demonstrated that observation and data collec…"
click at [756, 371] on button "Verify" at bounding box center [552, 371] width 731 height 24
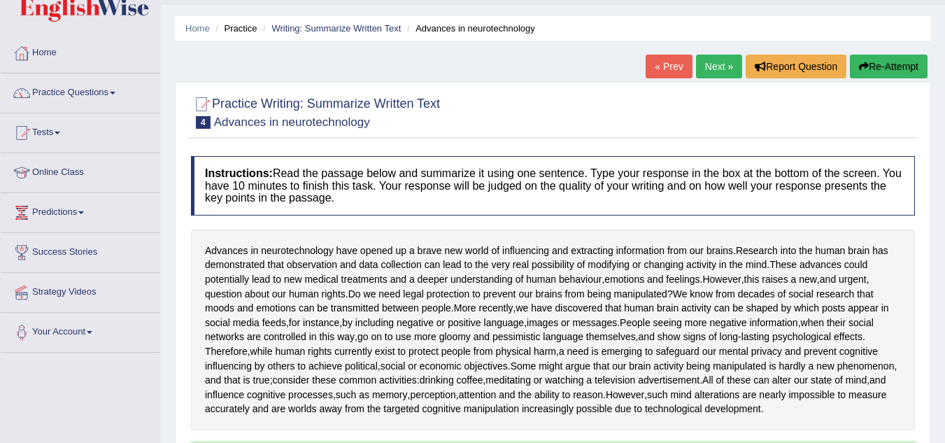
scroll to position [35, 0]
click at [715, 67] on link "Next »" at bounding box center [719, 67] width 46 height 24
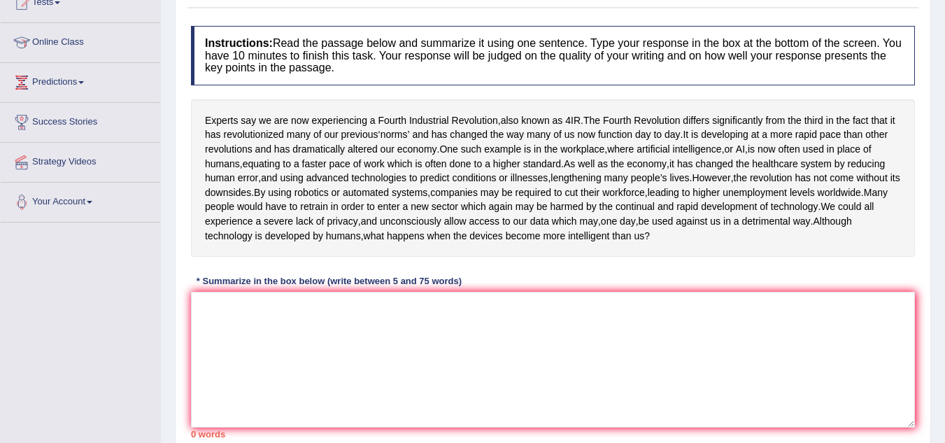
scroll to position [168, 0]
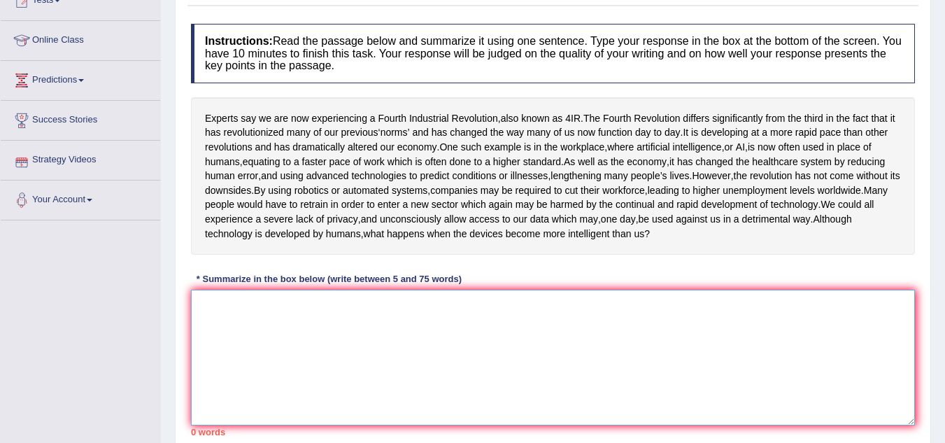
click at [206, 327] on textarea at bounding box center [553, 357] width 724 height 136
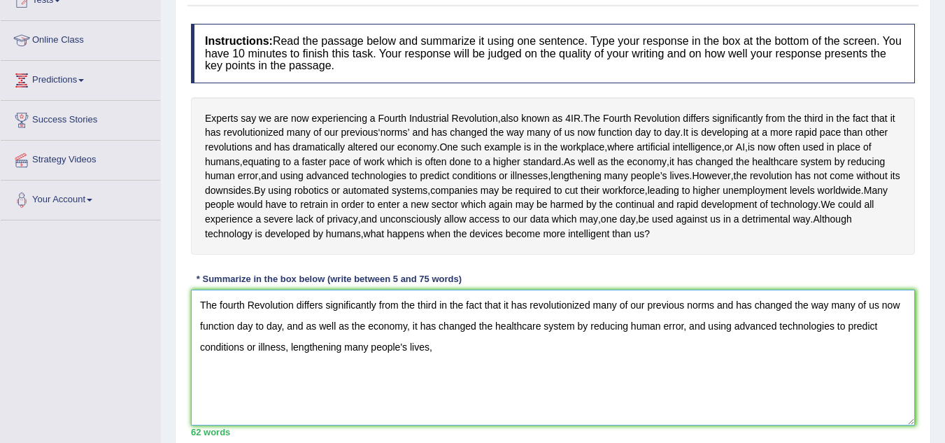
click at [222, 319] on textarea "The fourth Revolution differs significantly from the third in the fact that it …" at bounding box center [553, 357] width 724 height 136
click at [437, 361] on textarea "The Fourth Revolution differs significantly from the third in the fact that it …" at bounding box center [553, 357] width 724 height 136
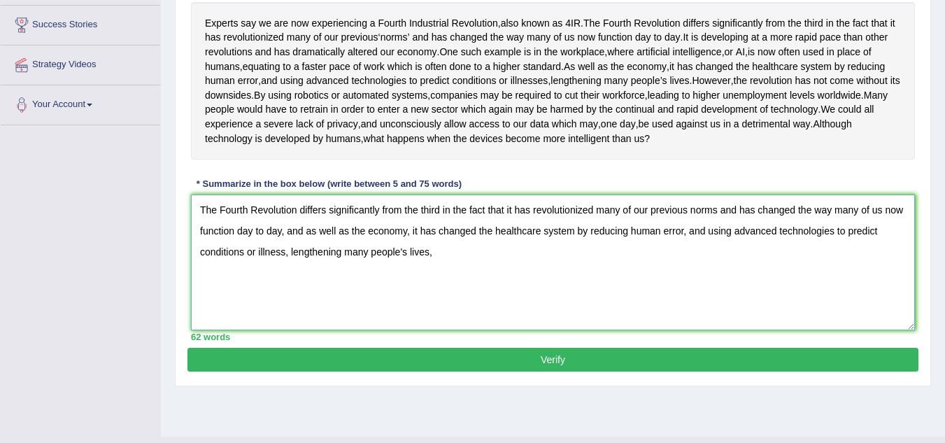
scroll to position [280, 0]
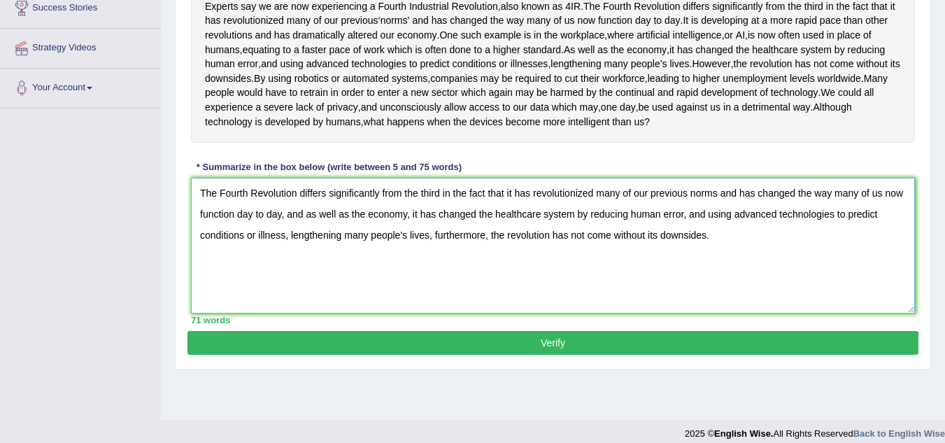
click at [708, 225] on textarea "The Fourth Revolution differs significantly from the third in the fact that it …" at bounding box center [553, 246] width 724 height 136
click at [495, 247] on textarea "The Fourth Revolution differs significantly from the third in the fact that it …" at bounding box center [553, 246] width 724 height 136
click at [487, 249] on textarea "The Fourth Revolution differs significantly from the third in the fact that it …" at bounding box center [553, 246] width 724 height 136
type textarea "The Fourth Revolution differs significantly from the third in the fact that it …"
click at [549, 369] on div "Practice Writing: Summarize Written Text 5 Industrial Revolution Instructions: …" at bounding box center [553, 103] width 756 height 531
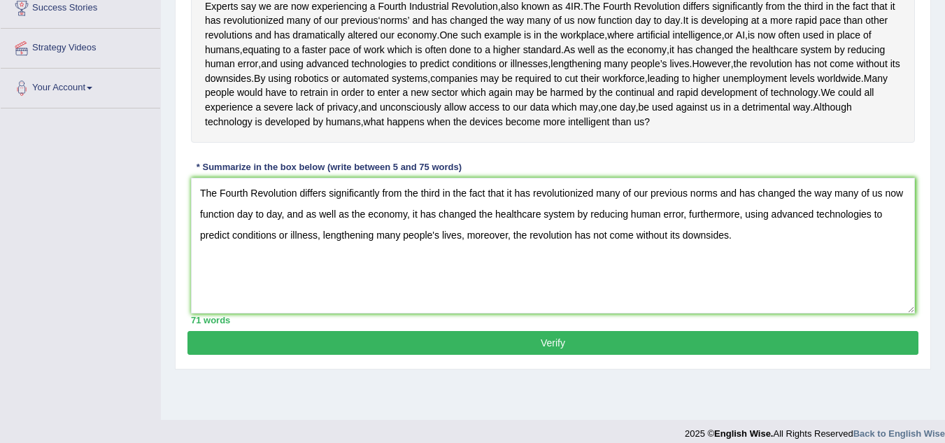
click at [583, 353] on button "Verify" at bounding box center [552, 343] width 731 height 24
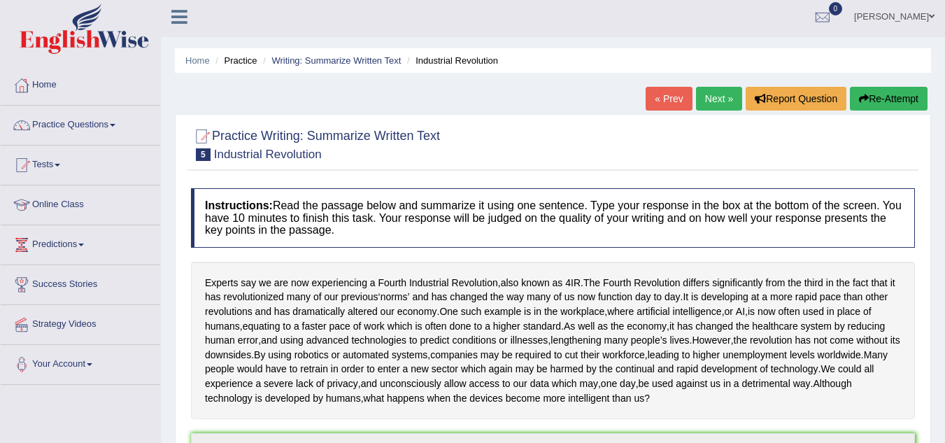
scroll to position [0, 0]
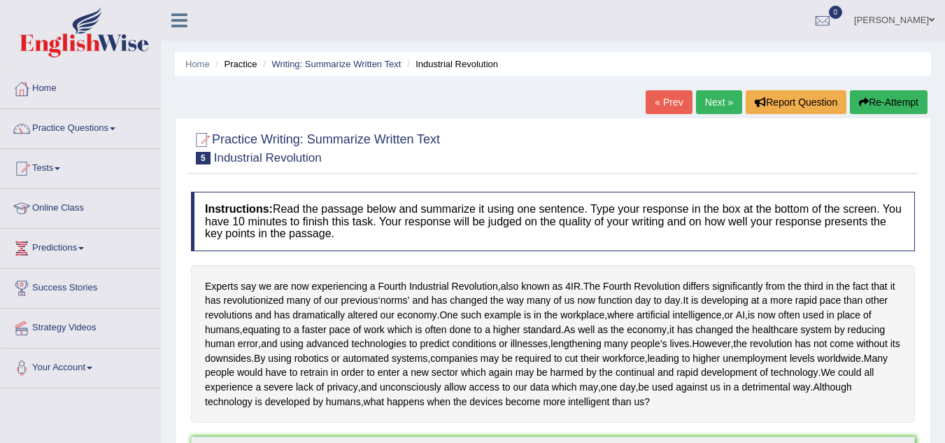
click at [715, 103] on link "Next »" at bounding box center [719, 102] width 46 height 24
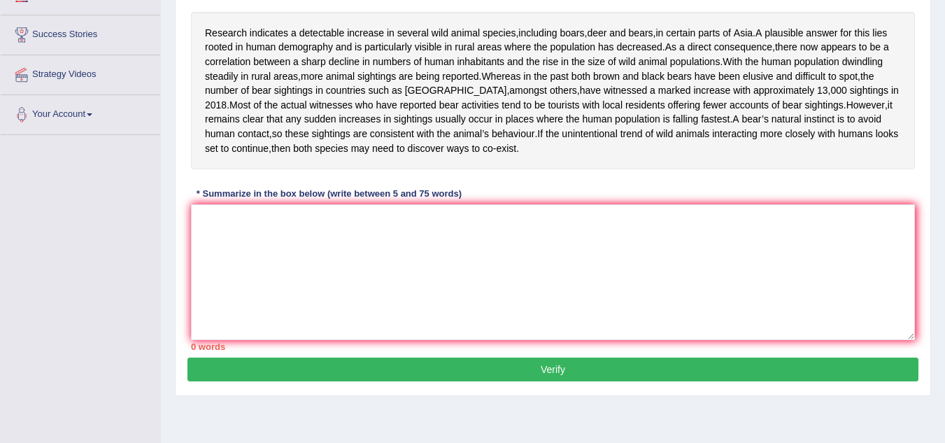
scroll to position [254, 0]
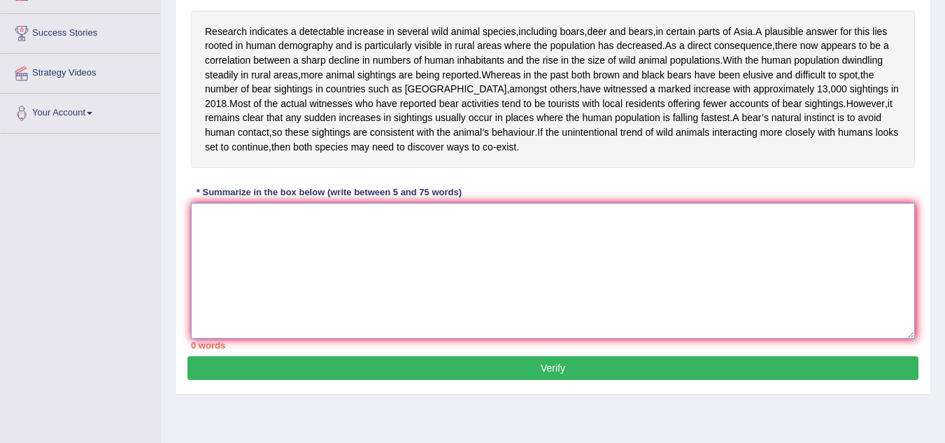
click at [226, 224] on textarea at bounding box center [553, 271] width 724 height 136
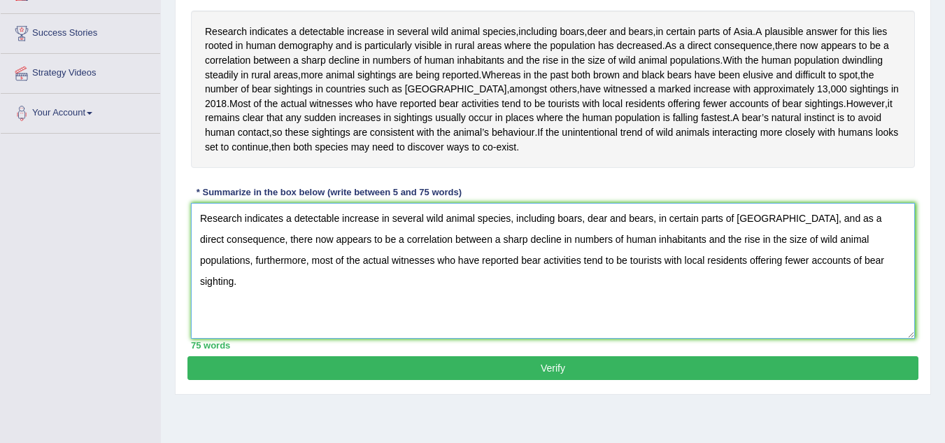
type textarea "Research indicates a detectable increase in several wild animal species, includ…"
click at [661, 359] on button "Verify" at bounding box center [552, 368] width 731 height 24
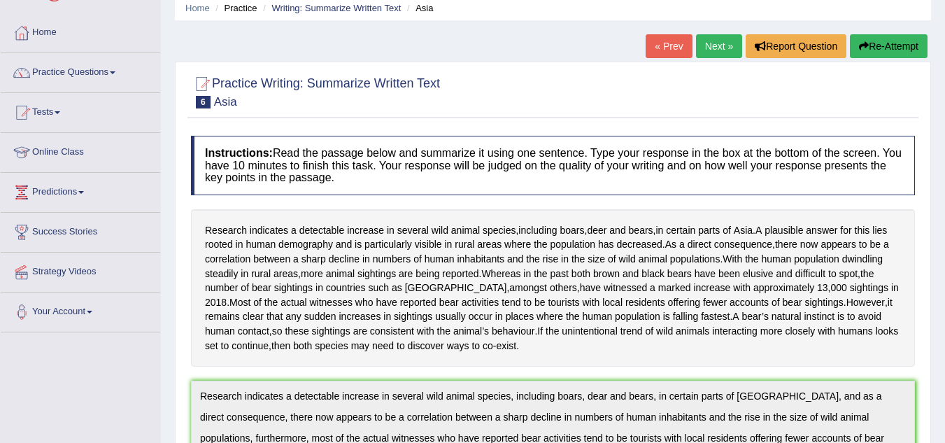
scroll to position [0, 0]
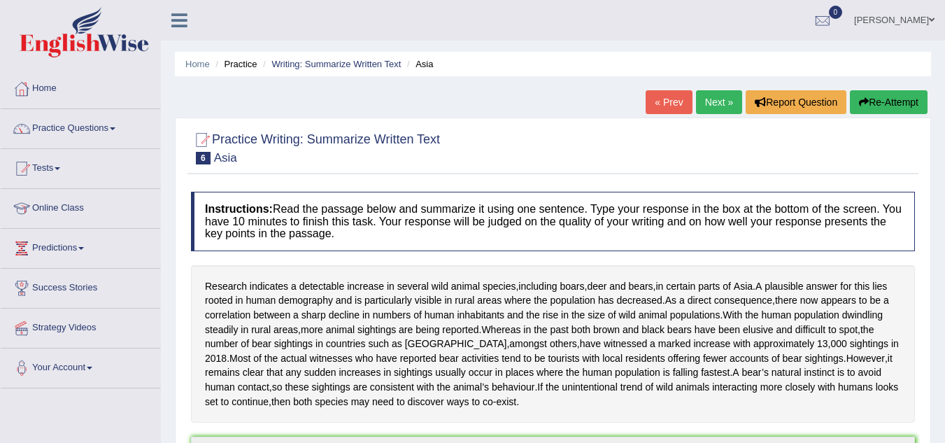
click at [707, 104] on link "Next »" at bounding box center [719, 102] width 46 height 24
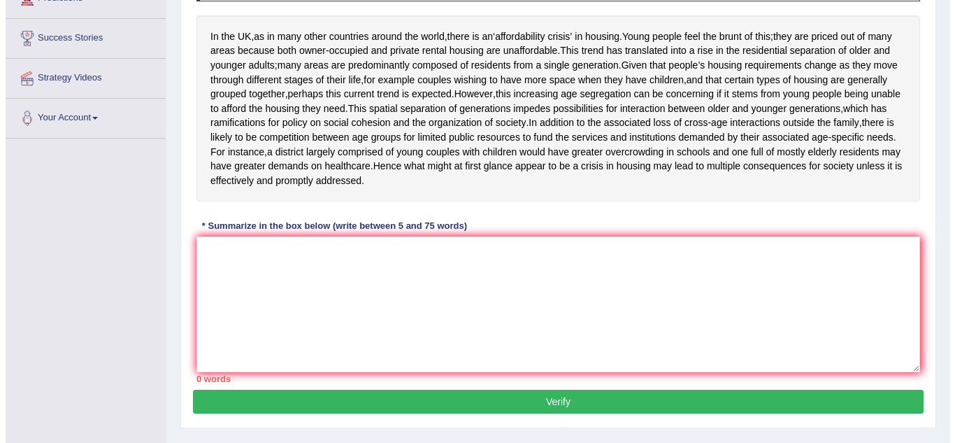
scroll to position [252, 0]
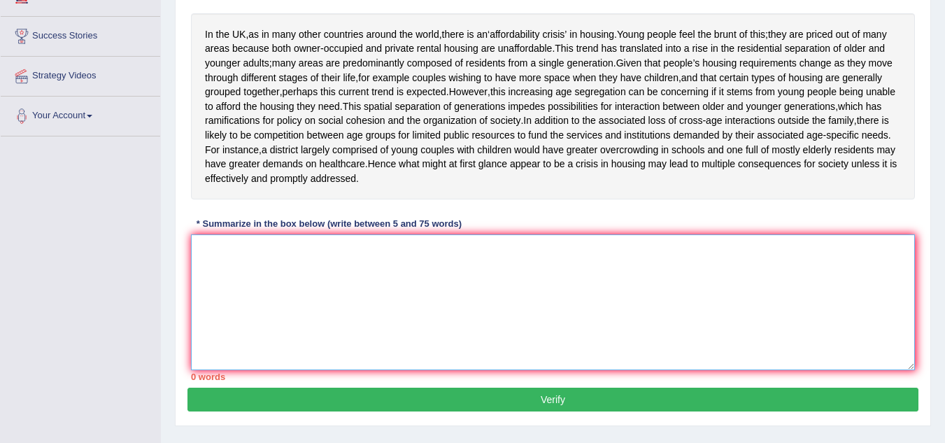
click at [217, 267] on textarea at bounding box center [553, 302] width 724 height 136
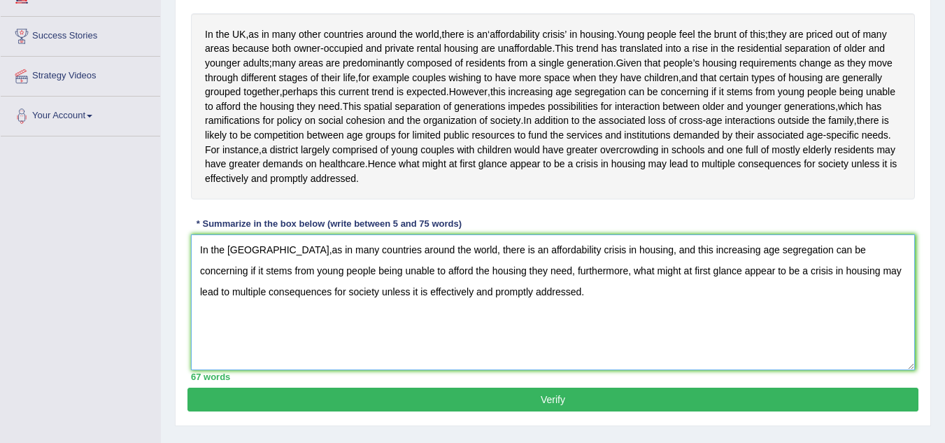
type textarea "In the United Kingdom,as in many countries around the world, there is an afford…"
click at [599, 411] on button "Verify" at bounding box center [552, 399] width 731 height 24
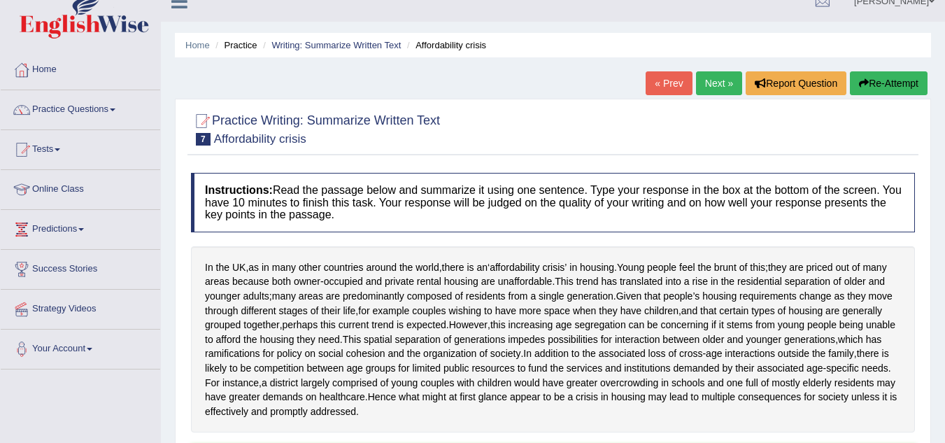
scroll to position [0, 0]
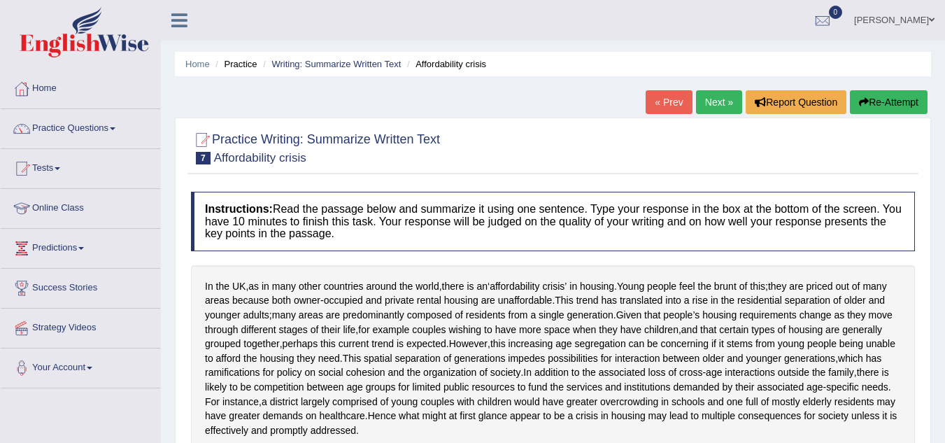
click at [716, 100] on link "Next »" at bounding box center [719, 102] width 46 height 24
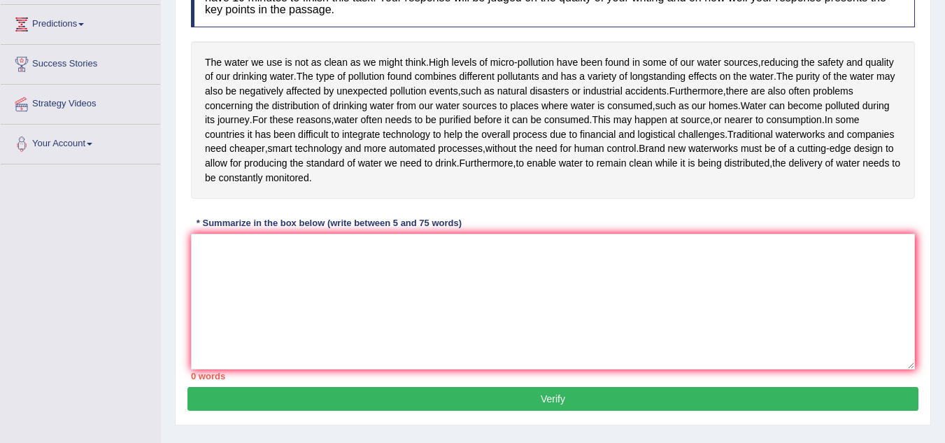
scroll to position [252, 0]
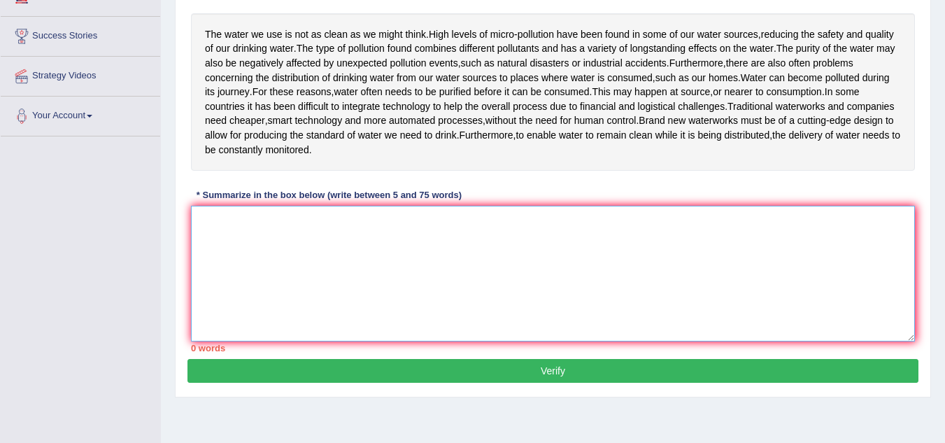
click at [223, 263] on textarea at bounding box center [553, 274] width 724 height 136
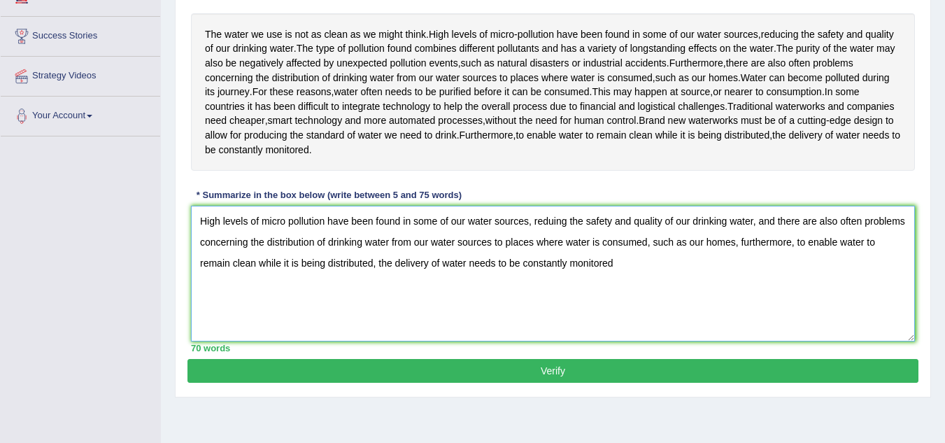
click at [570, 294] on textarea "High levels of micro pollution have been found in some of our water sources, re…" at bounding box center [553, 274] width 724 height 136
click at [672, 294] on textarea "High levels of micro pollution have been found in some of our water sources, re…" at bounding box center [553, 274] width 724 height 136
type textarea "High levels of micro pollution have been found in some of our water sources, re…"
click at [546, 382] on button "Verify" at bounding box center [552, 371] width 731 height 24
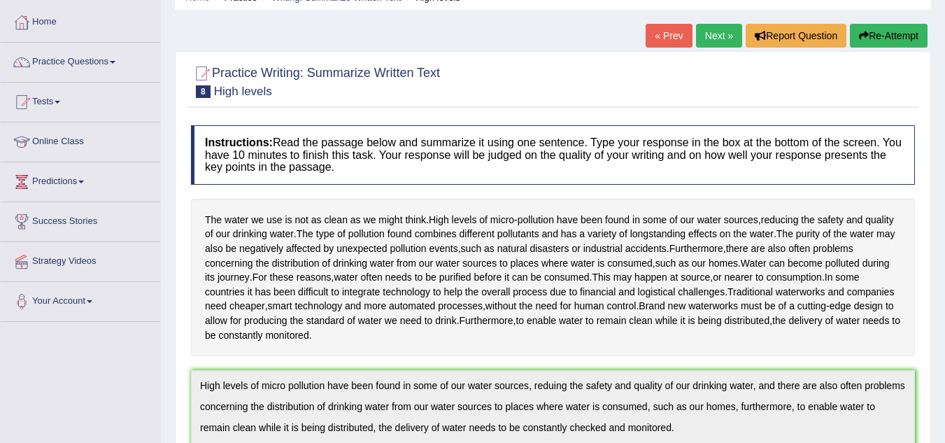
scroll to position [0, 0]
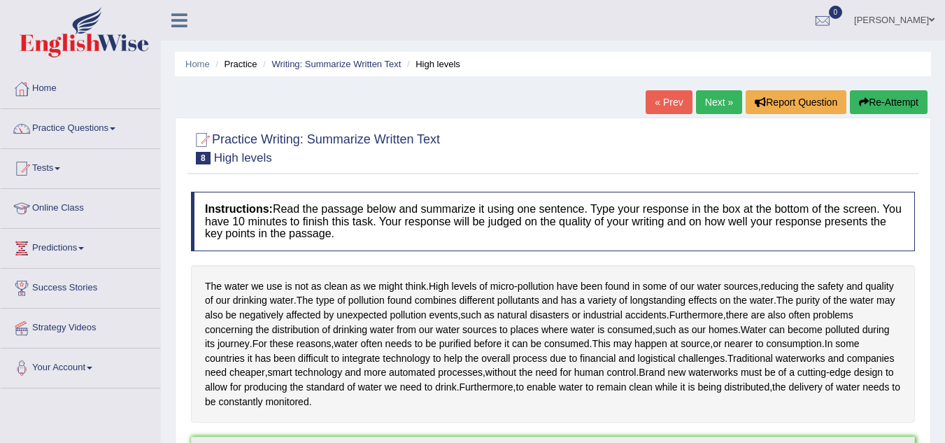
click at [707, 102] on link "Next »" at bounding box center [719, 102] width 46 height 24
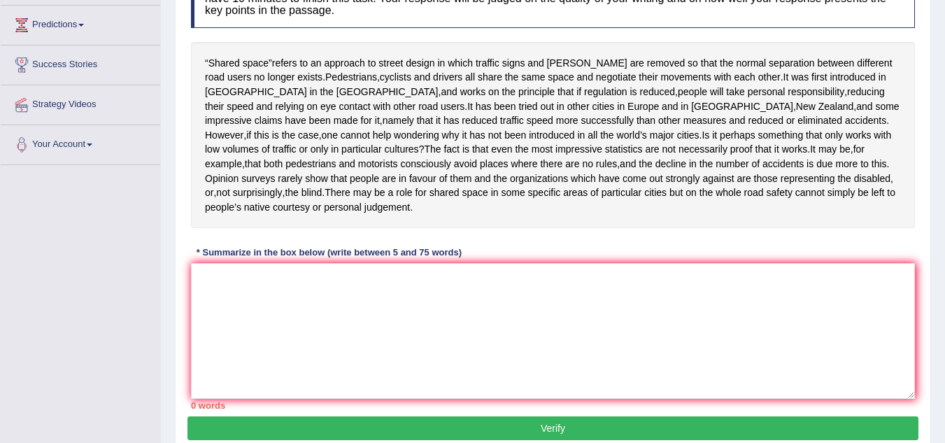
scroll to position [224, 0]
